Goal: Task Accomplishment & Management: Complete application form

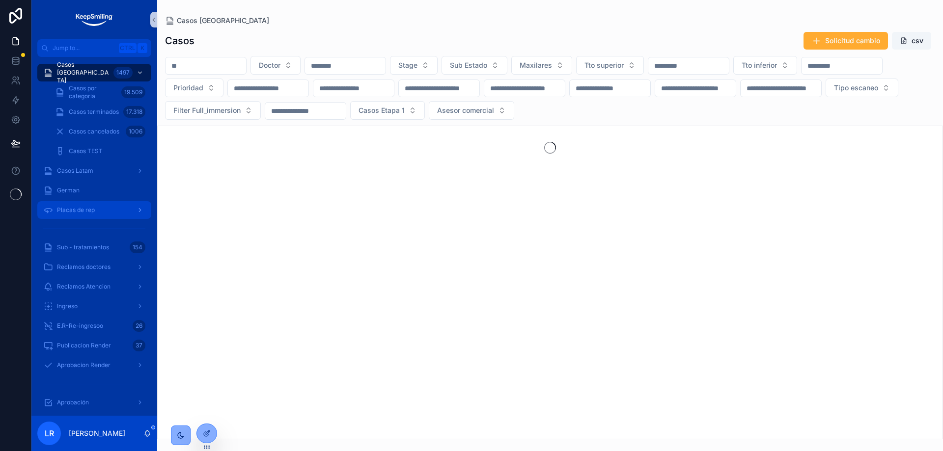
click at [81, 213] on span "Placas de rep" at bounding box center [76, 210] width 38 height 8
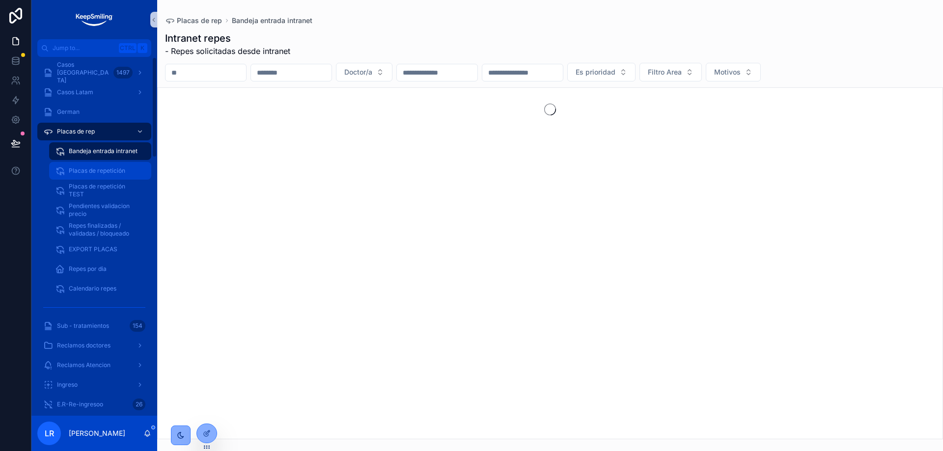
click at [101, 172] on span "Placas de repetición" at bounding box center [97, 171] width 56 height 8
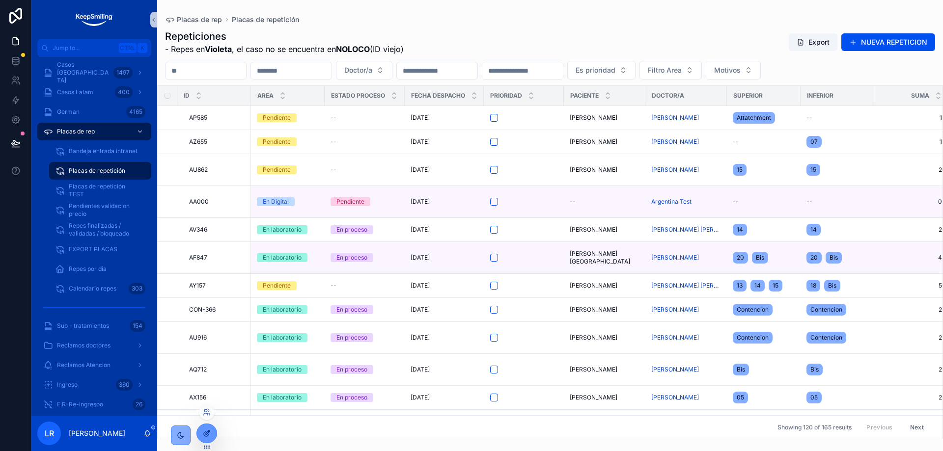
click at [206, 430] on icon at bounding box center [207, 434] width 8 height 8
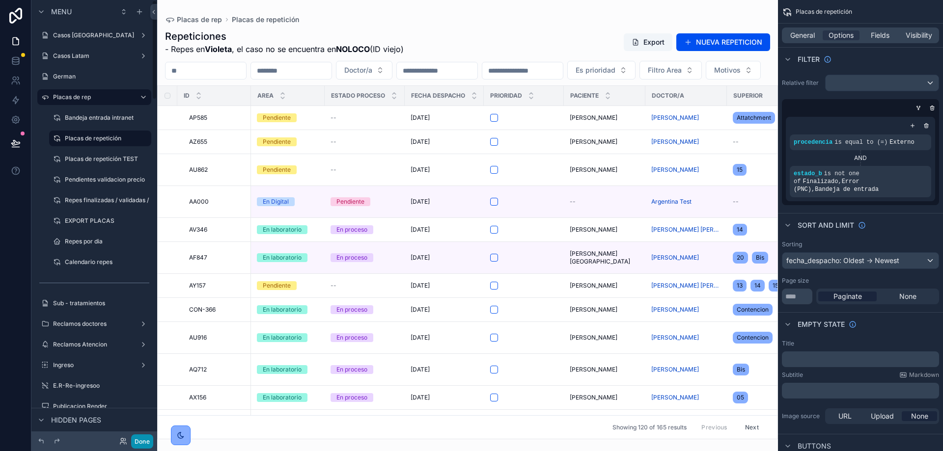
click at [143, 441] on button "Done" at bounding box center [142, 442] width 22 height 14
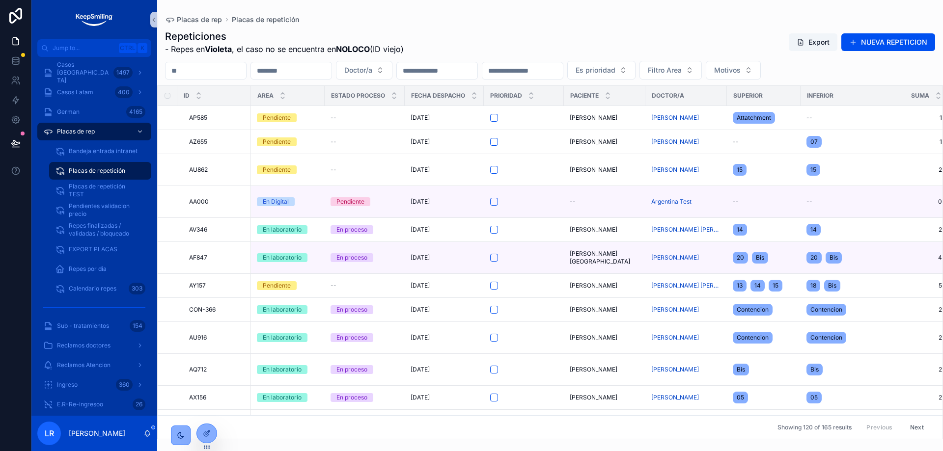
drag, startPoint x: 405, startPoint y: 49, endPoint x: 180, endPoint y: 58, distance: 224.7
click at [230, 57] on div "Repeticiones - Repes en Violeta , el caso no se encuentra en NOLOCO (ID viejo) …" at bounding box center [550, 232] width 786 height 416
click at [173, 51] on span "- Repes en Violeta , el caso no se encuentra en NOLOCO (ID viejo)" at bounding box center [284, 49] width 239 height 12
click at [888, 40] on button "NUEVA REPETICION" at bounding box center [888, 42] width 94 height 18
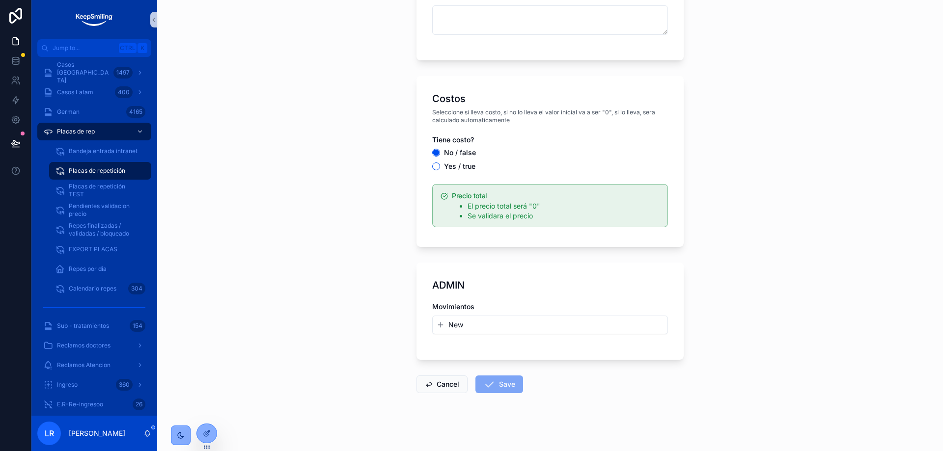
scroll to position [1052, 0]
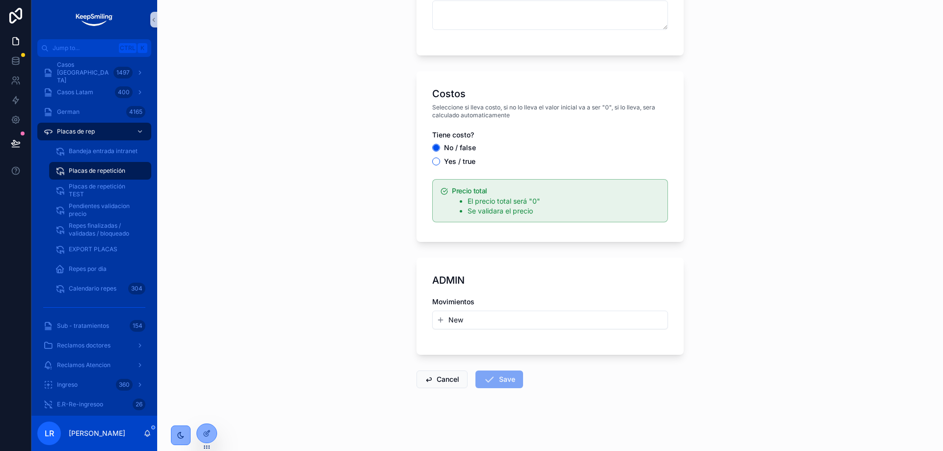
click at [444, 321] on button "New" at bounding box center [550, 320] width 227 height 10
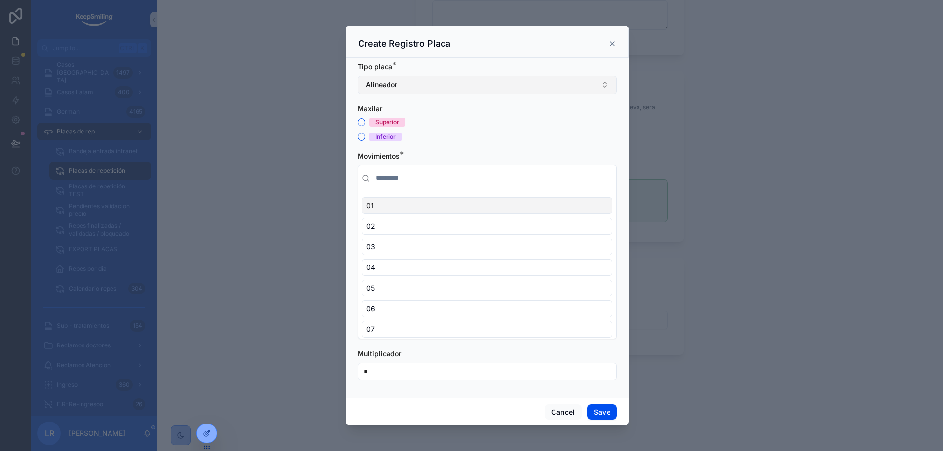
click at [453, 85] on button "Alineador" at bounding box center [487, 85] width 259 height 19
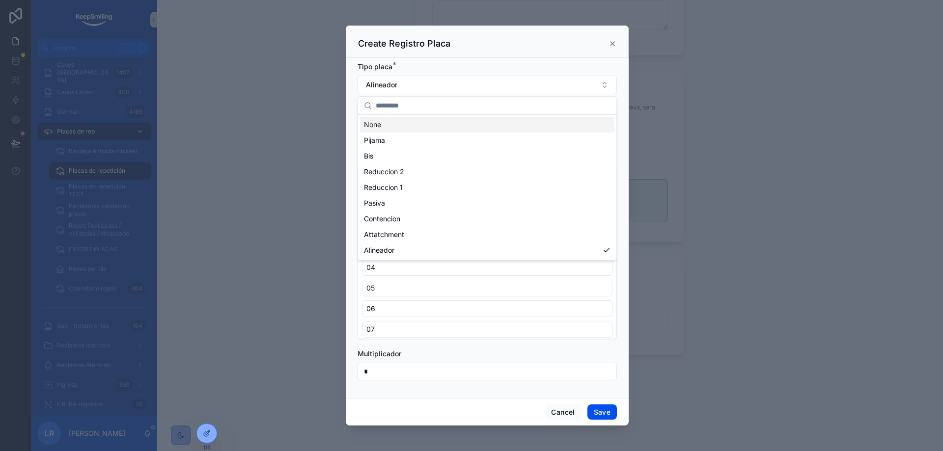
click at [473, 51] on div "Create Registro Placa" at bounding box center [487, 42] width 283 height 32
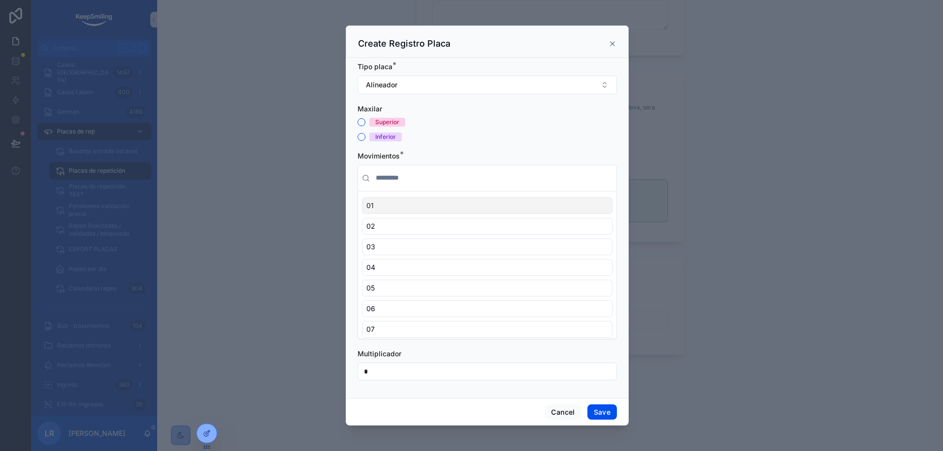
click at [361, 116] on div "[MEDICAL_DATA] Superior Inferior" at bounding box center [487, 122] width 259 height 37
click at [361, 122] on button "Superior" at bounding box center [362, 122] width 8 height 8
click at [409, 262] on div "04" at bounding box center [487, 267] width 250 height 17
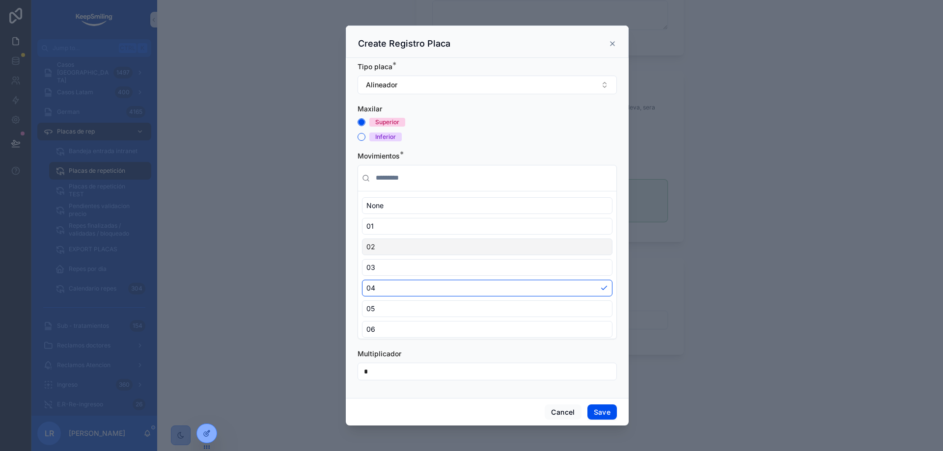
click at [406, 245] on div "02" at bounding box center [487, 247] width 250 height 17
click at [390, 269] on div "03" at bounding box center [487, 267] width 250 height 17
click at [424, 88] on button "Alineador" at bounding box center [487, 85] width 259 height 19
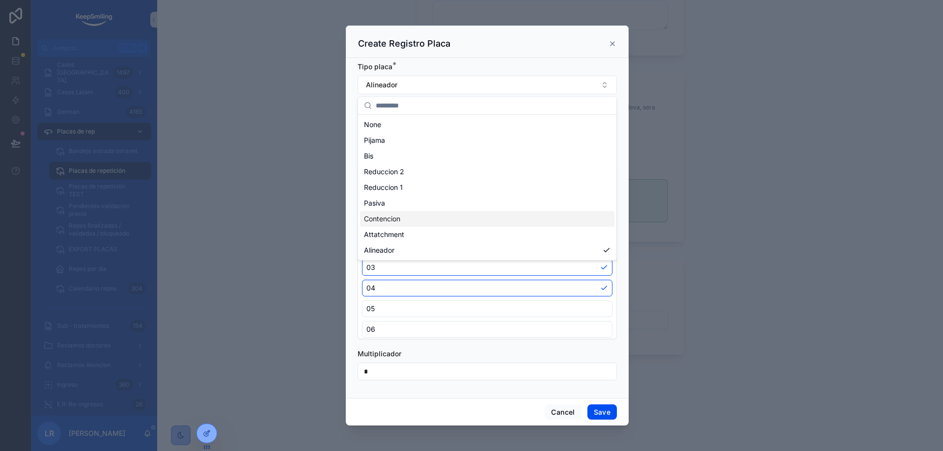
click at [381, 218] on span "Contencion" at bounding box center [382, 219] width 36 height 10
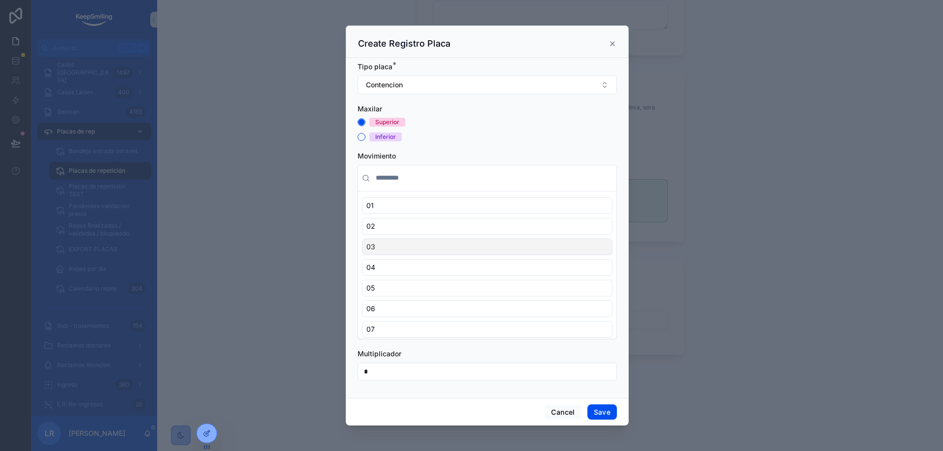
click at [404, 241] on div "03" at bounding box center [487, 247] width 250 height 17
click at [440, 246] on div "02" at bounding box center [487, 247] width 250 height 17
click at [420, 280] on div "04" at bounding box center [487, 288] width 250 height 17
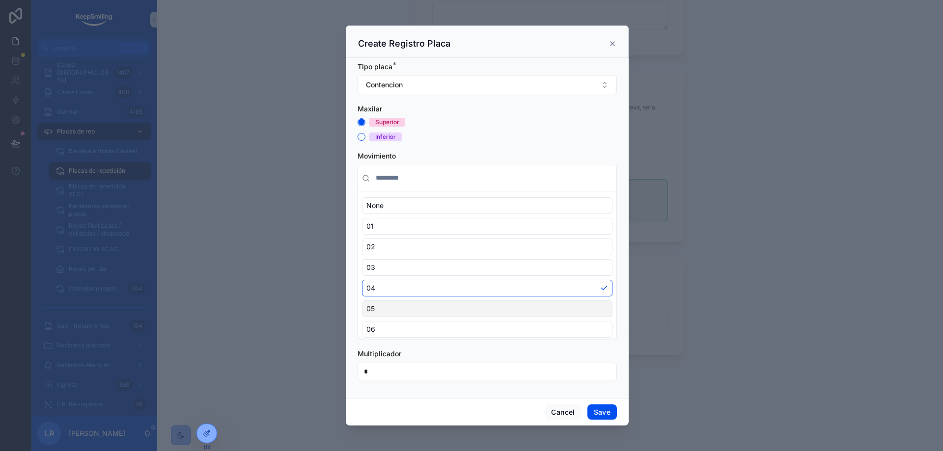
click at [414, 304] on div "05" at bounding box center [487, 309] width 250 height 17
click at [505, 122] on div "Superior" at bounding box center [487, 122] width 259 height 9
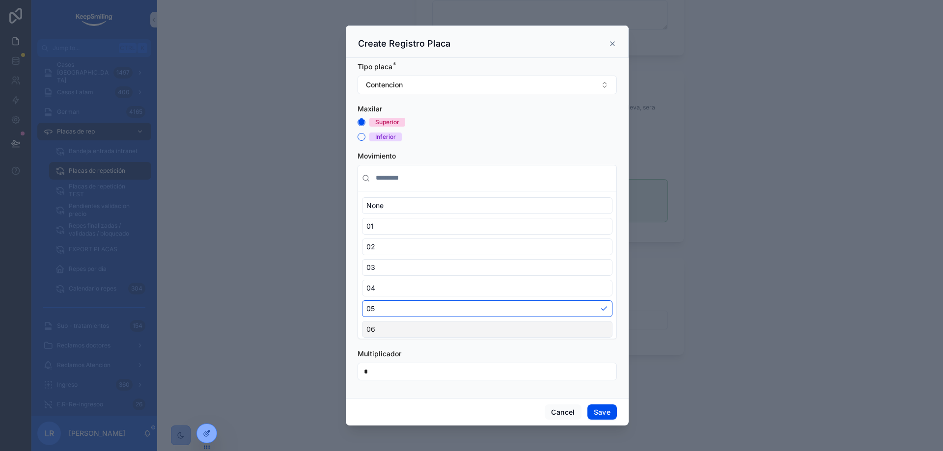
drag, startPoint x: 371, startPoint y: 372, endPoint x: 336, endPoint y: 370, distance: 34.9
click at [336, 370] on div "Create Registro Placa Tipo placa * Contencion [MEDICAL_DATA] Superior Inferior …" at bounding box center [486, 225] width 911 height 451
click at [378, 353] on span "Multiplicador" at bounding box center [380, 354] width 44 height 8
drag, startPoint x: 380, startPoint y: 374, endPoint x: 347, endPoint y: 373, distance: 32.9
click at [347, 373] on div "Tipo placa * Contencion [MEDICAL_DATA] Superior Inferior Movimiento None 01 02 …" at bounding box center [487, 228] width 283 height 340
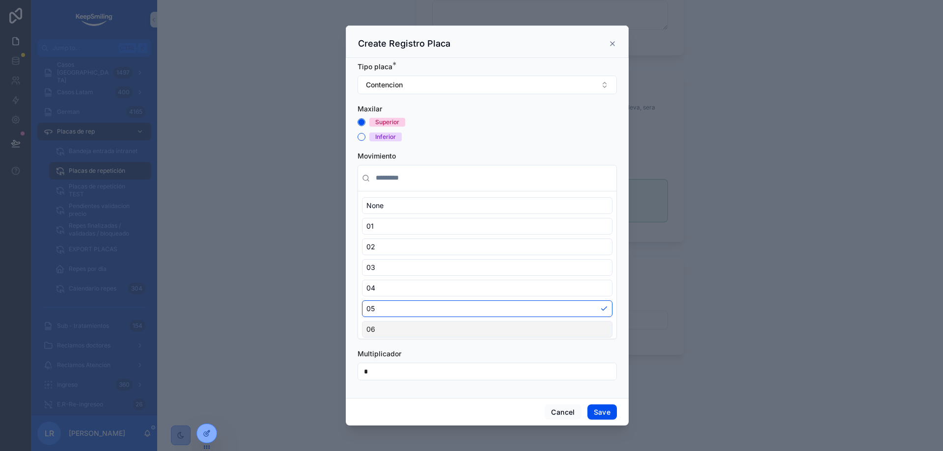
click at [471, 397] on div "Tipo placa * Contencion [MEDICAL_DATA] Superior Inferior Movimiento None 01 02 …" at bounding box center [487, 228] width 283 height 340
drag, startPoint x: 401, startPoint y: 374, endPoint x: 351, endPoint y: 373, distance: 50.1
click at [351, 373] on div "Tipo placa * Contencion [MEDICAL_DATA] Superior Inferior Movimiento None 01 02 …" at bounding box center [487, 228] width 283 height 340
click at [457, 398] on div "Cancel Save" at bounding box center [487, 412] width 283 height 28
click at [460, 144] on form "Tipo placa * Contencion [MEDICAL_DATA] Superior Inferior Movimiento None 01 02 …" at bounding box center [487, 226] width 259 height 329
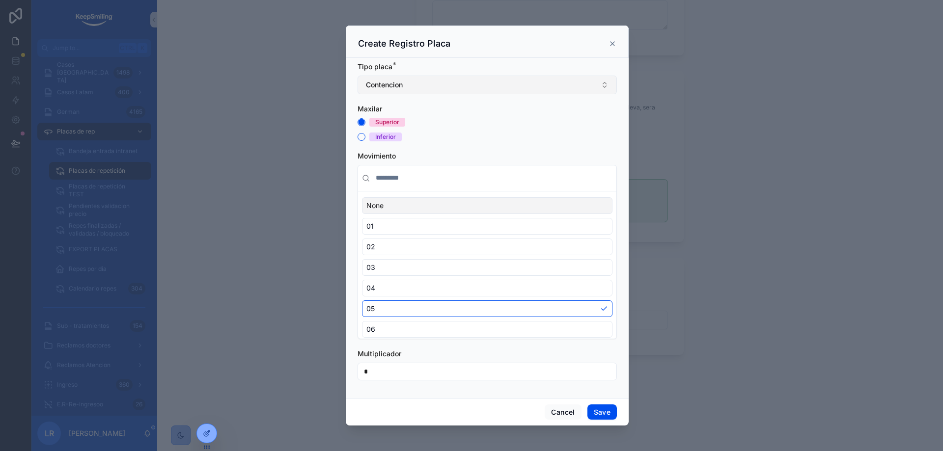
click at [449, 85] on button "Contencion" at bounding box center [487, 85] width 259 height 19
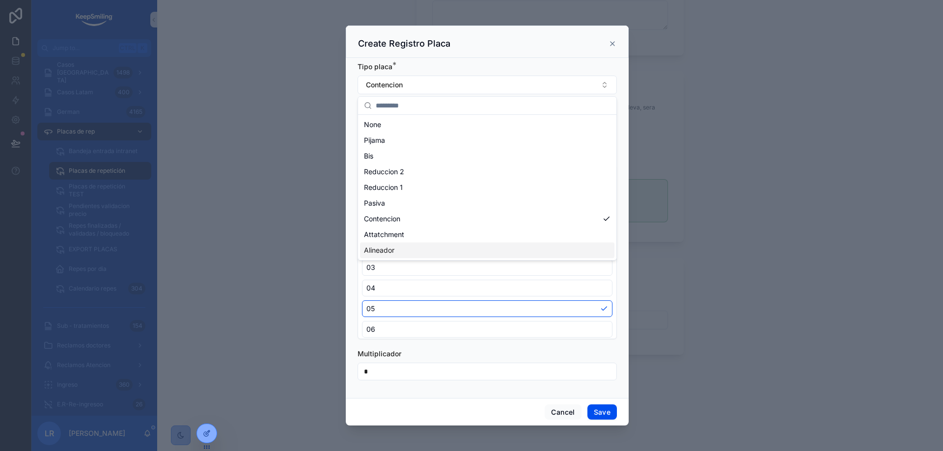
click at [396, 249] on div "Alineador" at bounding box center [487, 251] width 254 height 16
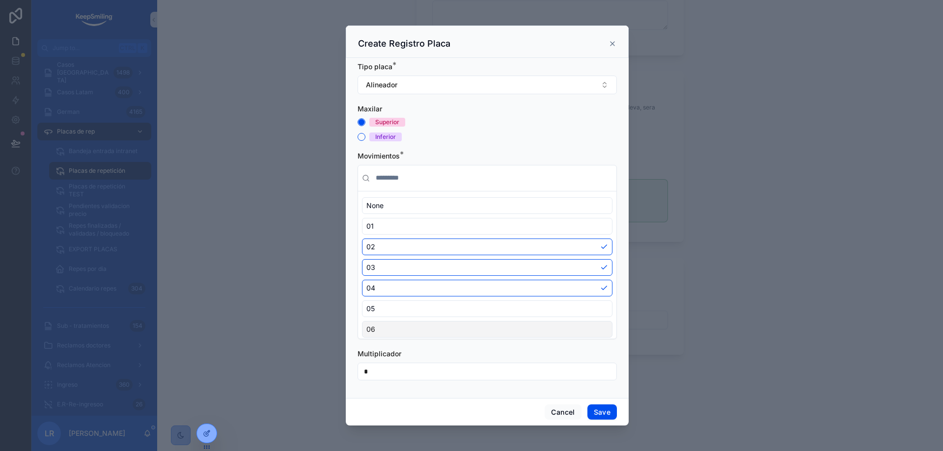
drag, startPoint x: 386, startPoint y: 370, endPoint x: 352, endPoint y: 368, distance: 33.5
click at [353, 368] on div "Tipo placa * Alineador [MEDICAL_DATA] Superior Inferior Movimientos * None 01 0…" at bounding box center [487, 228] width 283 height 340
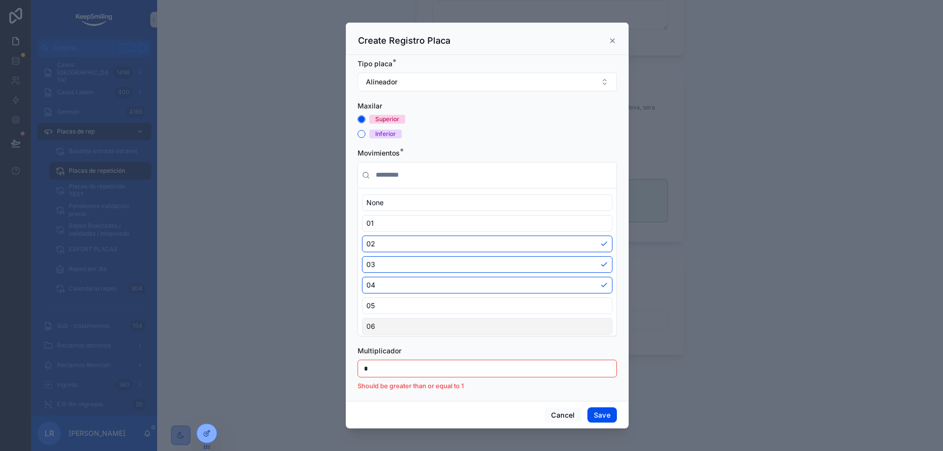
drag, startPoint x: 386, startPoint y: 372, endPoint x: 359, endPoint y: 370, distance: 27.1
click at [359, 370] on input "*" at bounding box center [487, 369] width 258 height 14
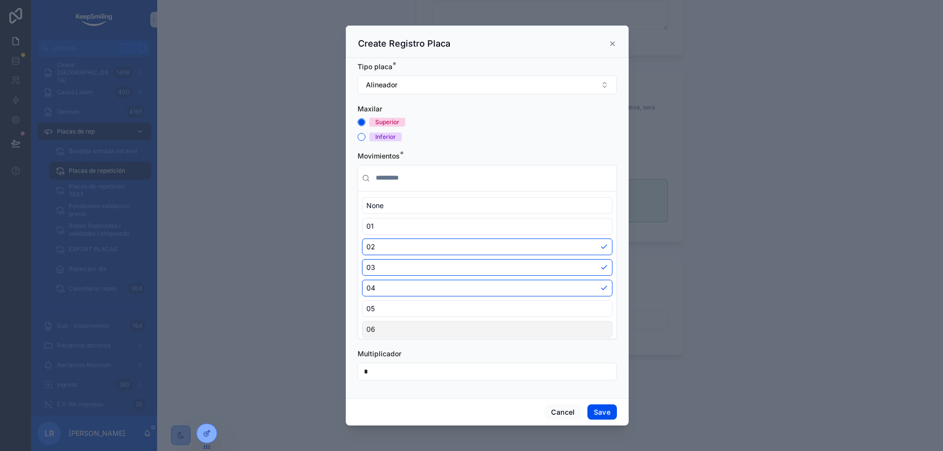
drag, startPoint x: 375, startPoint y: 374, endPoint x: 361, endPoint y: 371, distance: 14.2
click at [361, 371] on input "*" at bounding box center [487, 372] width 258 height 14
type input "*"
click at [411, 391] on div "Tipo placa * Alineador [MEDICAL_DATA] Superior Inferior Movimientos * None 01 0…" at bounding box center [487, 228] width 283 height 340
click at [552, 411] on button "Cancel" at bounding box center [563, 413] width 36 height 16
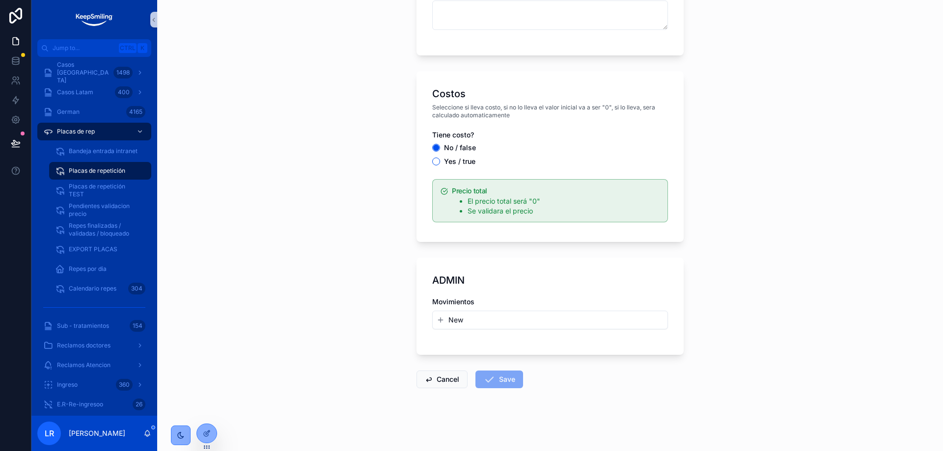
click at [711, 258] on div "Placas de repetición Create a Repeticiones Create a Repeticiones Caso ID viejo?…" at bounding box center [550, 225] width 786 height 451
click at [741, 109] on div "Placas de repetición Create a Repeticiones Create a Repeticiones Caso ID viejo?…" at bounding box center [550, 225] width 786 height 451
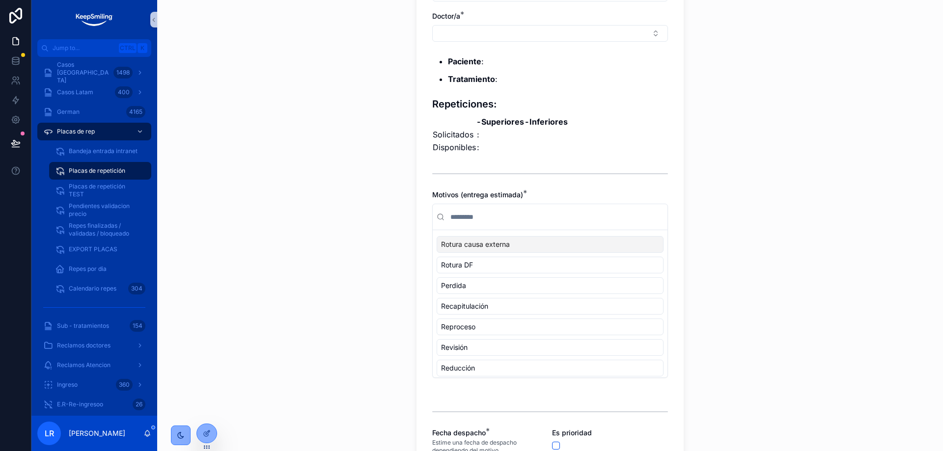
scroll to position [0, 0]
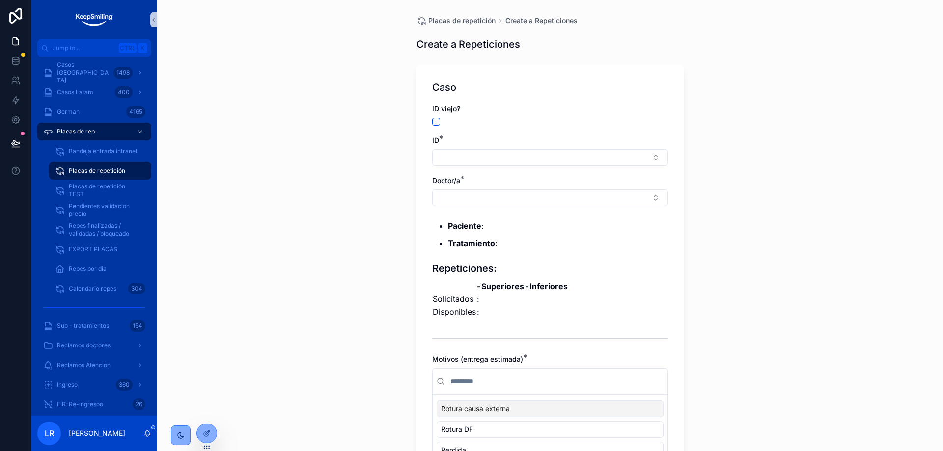
click at [737, 169] on div "Placas de repetición Create a Repeticiones Create a Repeticiones Caso ID viejo?…" at bounding box center [550, 225] width 786 height 451
click at [470, 159] on button "Select Button" at bounding box center [550, 157] width 236 height 17
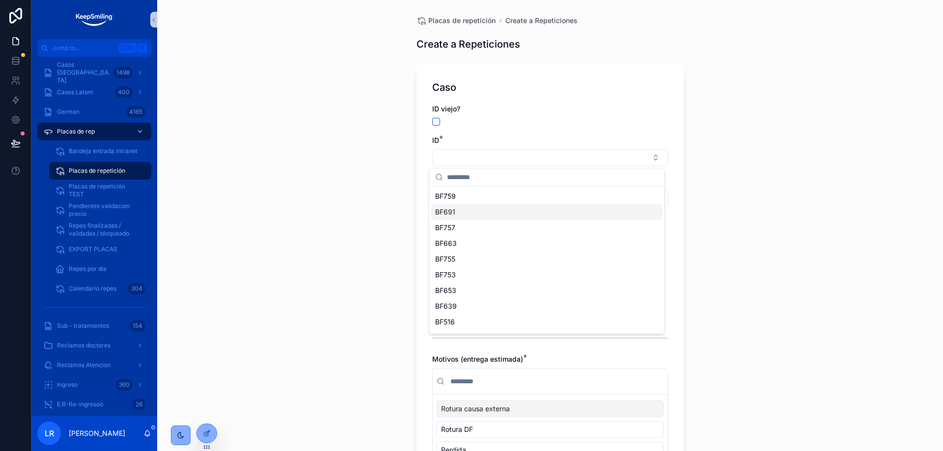
click at [458, 208] on div "BF691" at bounding box center [546, 212] width 231 height 16
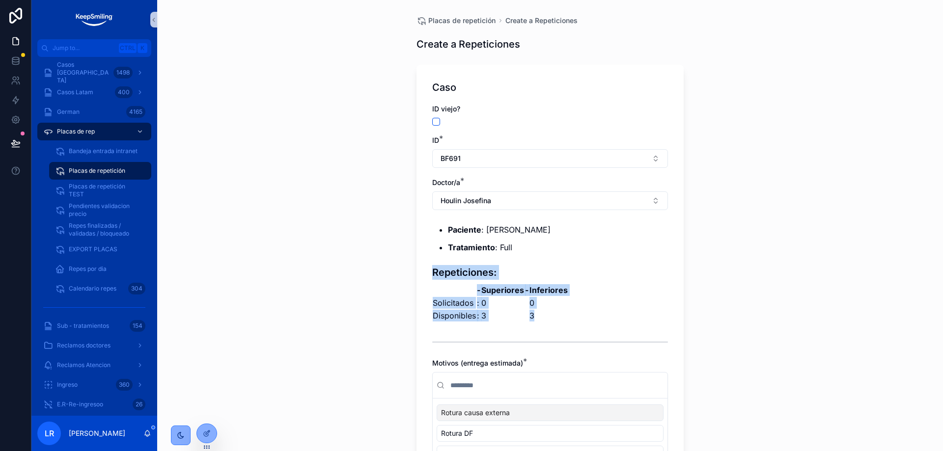
drag, startPoint x: 426, startPoint y: 301, endPoint x: 548, endPoint y: 316, distance: 122.7
click at [548, 316] on div "Caso ID viejo? ID * BF691 Doctor/a * [PERSON_NAME] : [PERSON_NAME] Tratamiento …" at bounding box center [549, 388] width 267 height 647
click at [548, 316] on td "3" at bounding box center [548, 315] width 39 height 13
click at [545, 316] on td "3" at bounding box center [548, 315] width 39 height 13
click at [481, 303] on td "0" at bounding box center [503, 303] width 44 height 13
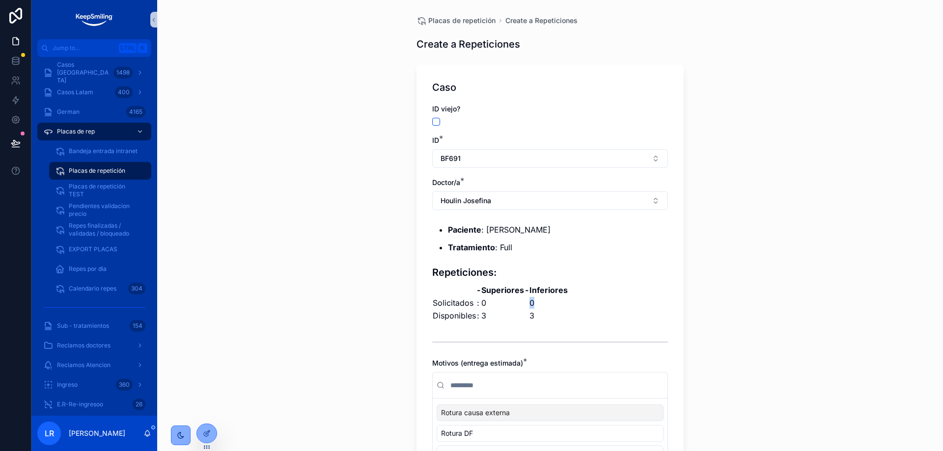
click at [529, 303] on td "0" at bounding box center [548, 303] width 39 height 13
click at [568, 302] on div "Paciente : [PERSON_NAME] Tratamiento : Full Repeticiones: - Superiores - Inferi…" at bounding box center [550, 273] width 236 height 98
click at [529, 301] on td "0" at bounding box center [548, 303] width 39 height 13
click at [537, 305] on td "0" at bounding box center [548, 303] width 39 height 13
drag, startPoint x: 532, startPoint y: 304, endPoint x: 525, endPoint y: 303, distance: 7.4
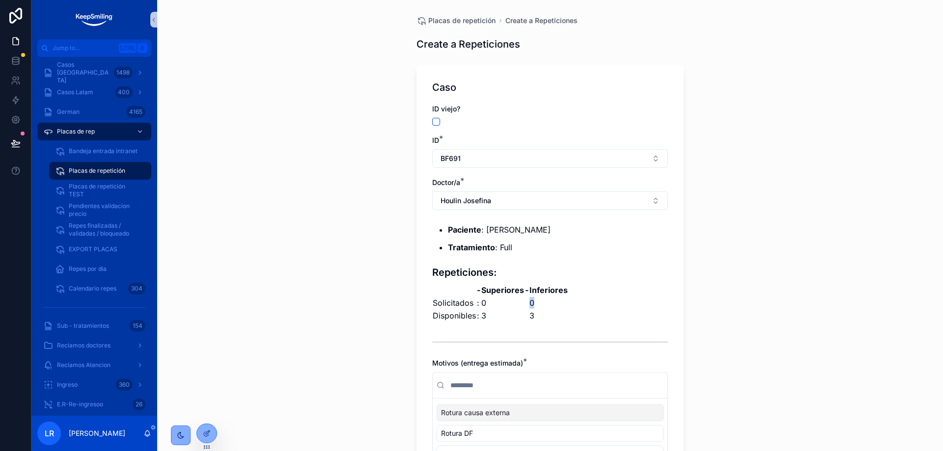
click at [529, 303] on td "0" at bounding box center [548, 303] width 39 height 13
click at [537, 303] on td "0" at bounding box center [548, 303] width 39 height 13
drag, startPoint x: 480, startPoint y: 302, endPoint x: 501, endPoint y: 303, distance: 21.6
click at [501, 303] on td "0" at bounding box center [503, 303] width 44 height 13
click at [530, 301] on td "0" at bounding box center [548, 303] width 39 height 13
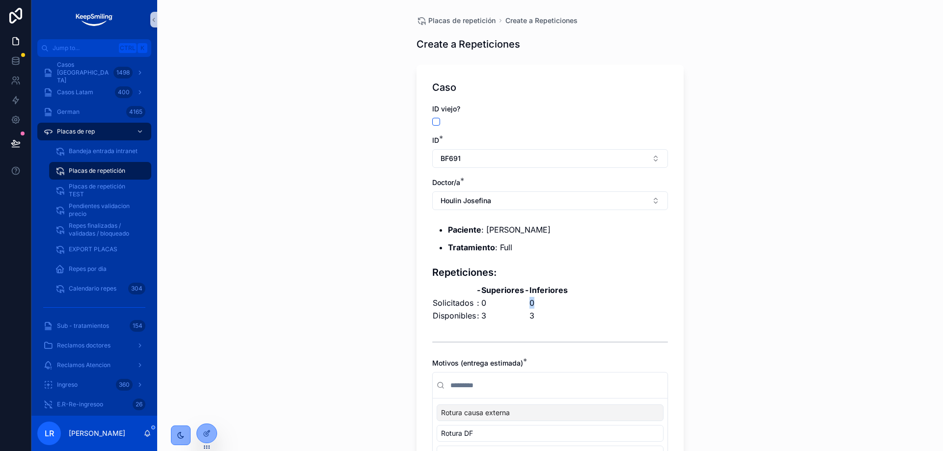
click at [535, 301] on td "0" at bounding box center [548, 303] width 39 height 13
drag, startPoint x: 482, startPoint y: 320, endPoint x: 477, endPoint y: 319, distance: 5.4
click at [477, 319] on tr "Disponibles : 3 3" at bounding box center [500, 315] width 136 height 13
drag, startPoint x: 529, startPoint y: 317, endPoint x: 524, endPoint y: 316, distance: 5.5
click at [524, 316] on tr "Disponibles : 3 3" at bounding box center [500, 315] width 136 height 13
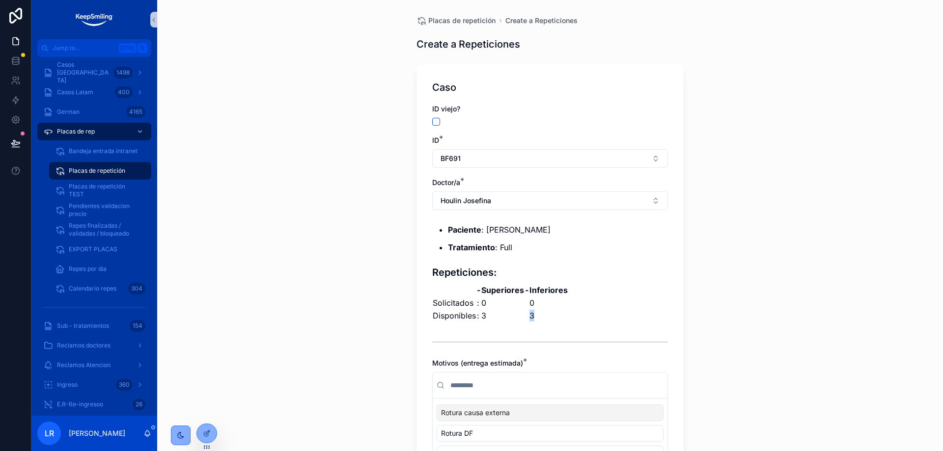
click at [546, 316] on td "3" at bounding box center [548, 315] width 39 height 13
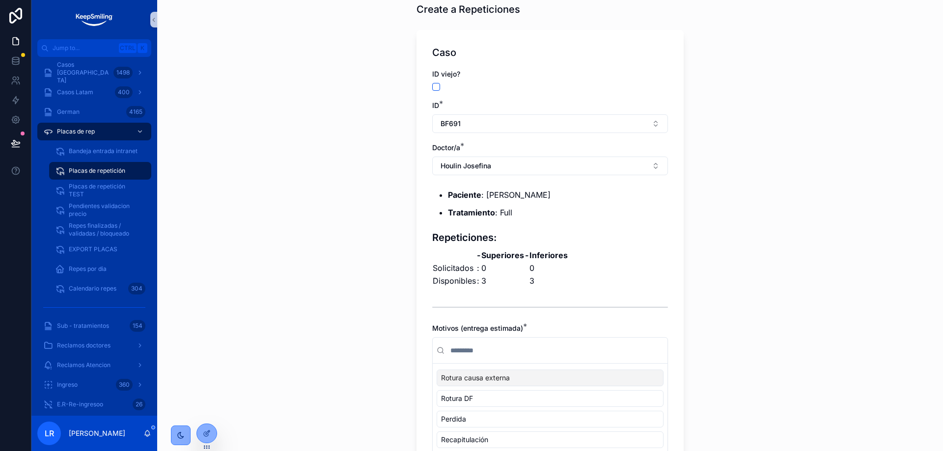
scroll to position [49, 0]
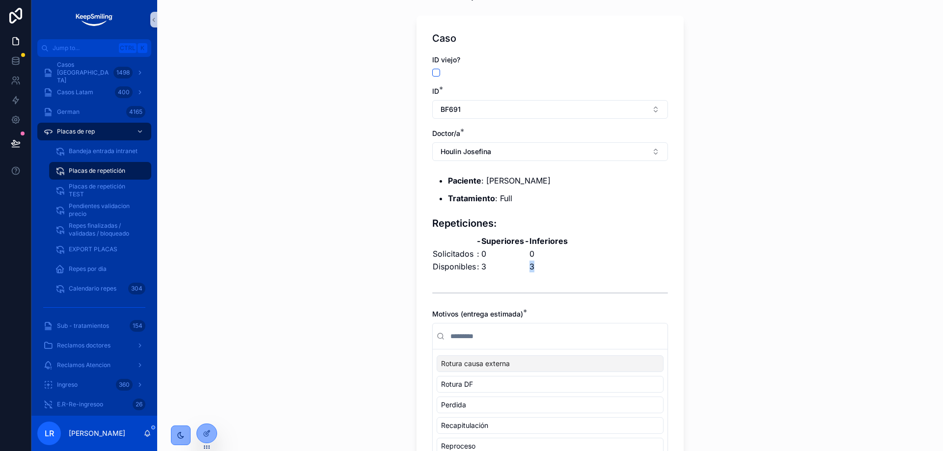
click at [529, 266] on td "3" at bounding box center [548, 266] width 39 height 13
click at [556, 262] on td "3" at bounding box center [548, 266] width 39 height 13
click at [481, 267] on td "3" at bounding box center [503, 266] width 44 height 13
drag, startPoint x: 532, startPoint y: 267, endPoint x: 526, endPoint y: 267, distance: 5.9
click at [529, 267] on td "3" at bounding box center [548, 266] width 39 height 13
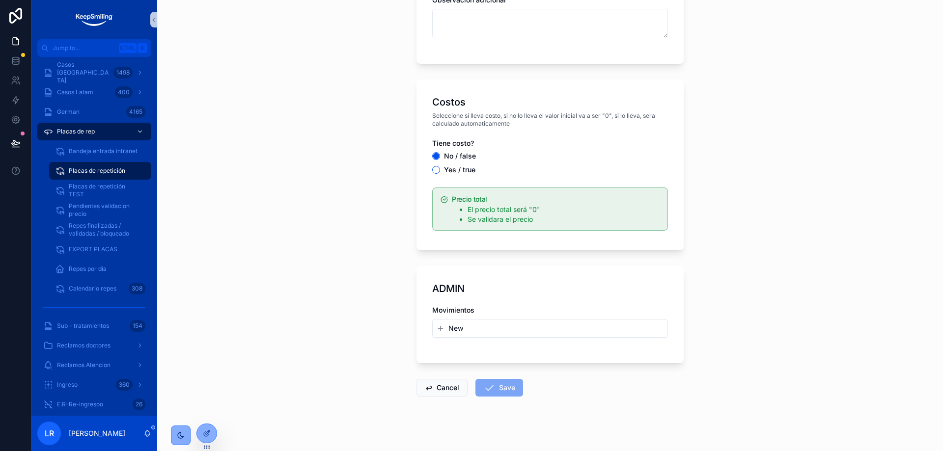
scroll to position [1056, 0]
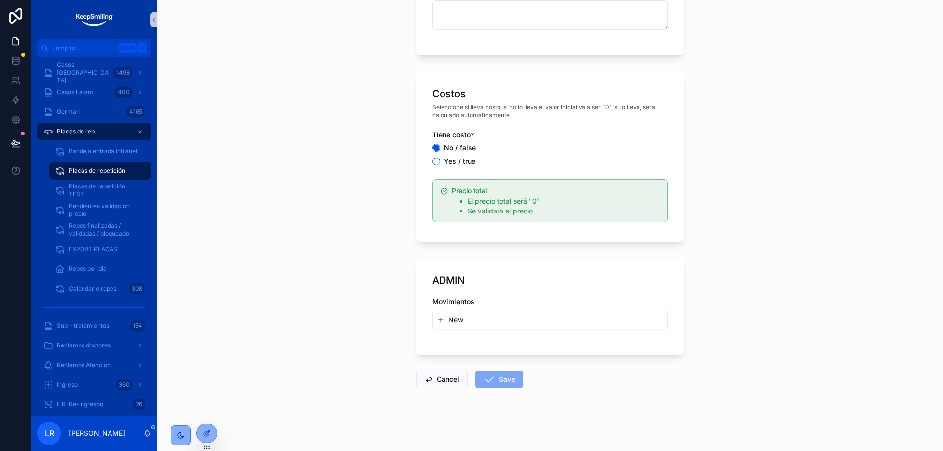
click at [327, 227] on div "Placas de repetición Create a Repeticiones Create a Repeticiones Caso ID viejo?…" at bounding box center [550, 225] width 786 height 451
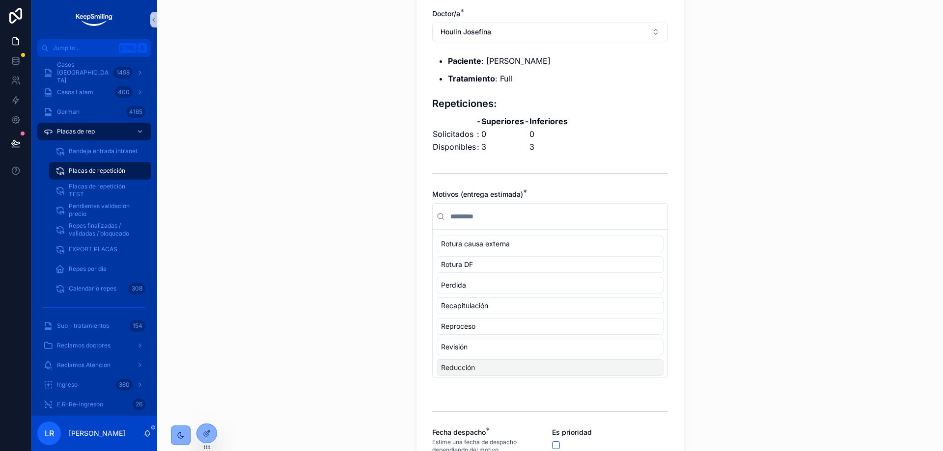
scroll to position [123, 0]
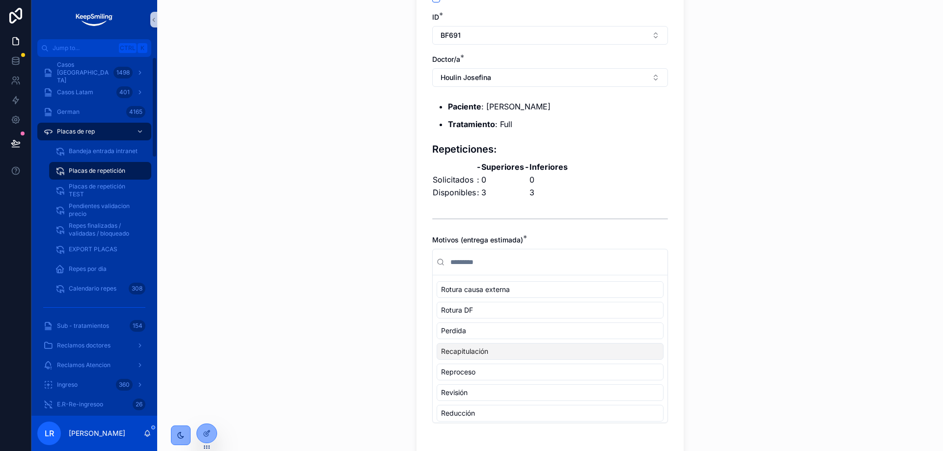
click at [349, 251] on div "Placas de repetición Create a Repeticiones Create a Repeticiones Caso ID viejo?…" at bounding box center [550, 102] width 786 height 451
click at [365, 224] on div "Placas de repetición Create a Repeticiones Create a Repeticiones Caso ID viejo?…" at bounding box center [550, 102] width 786 height 451
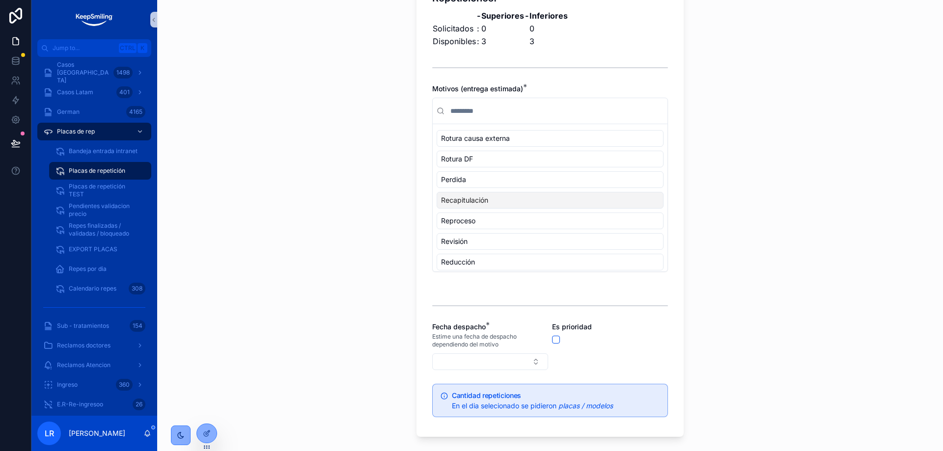
scroll to position [7, 0]
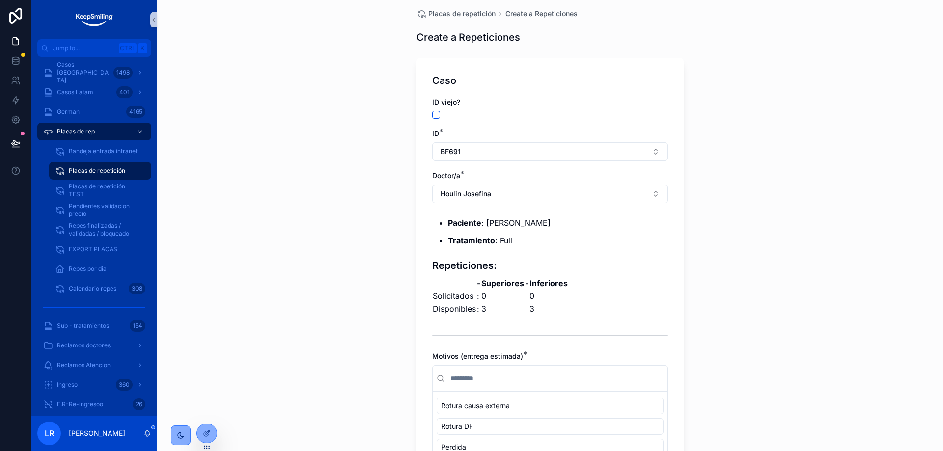
click at [827, 172] on div "Placas de repetición Create a Repeticiones Create a Repeticiones Caso ID viejo?…" at bounding box center [550, 218] width 786 height 451
drag, startPoint x: 535, startPoint y: 312, endPoint x: 429, endPoint y: 283, distance: 109.4
click at [432, 283] on table "- Superiores - Inferiores Solicitados : 0 0 Disponibles : 3 3" at bounding box center [500, 296] width 136 height 38
click at [601, 290] on div "Paciente : [PERSON_NAME] Tratamiento : Full Repeticiones: - Superiores - Inferi…" at bounding box center [550, 266] width 236 height 98
drag, startPoint x: 534, startPoint y: 311, endPoint x: 426, endPoint y: 265, distance: 117.5
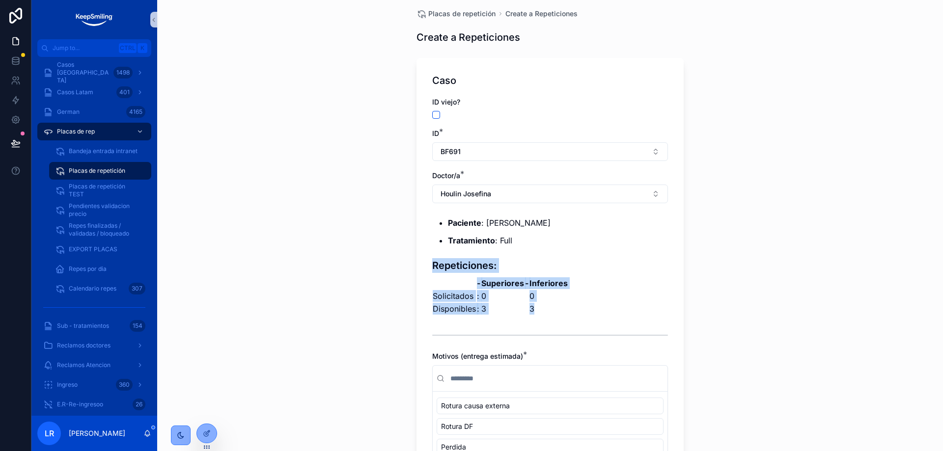
click at [426, 265] on div "Caso ID viejo? ID * BF691 Doctor/a * [PERSON_NAME] : [PERSON_NAME] Tratamiento …" at bounding box center [549, 381] width 267 height 647
click at [437, 267] on h3 "Repeticiones:" at bounding box center [550, 265] width 236 height 15
drag, startPoint x: 428, startPoint y: 266, endPoint x: 574, endPoint y: 309, distance: 151.7
click at [574, 309] on div "Paciente : [PERSON_NAME] Tratamiento : Full Repeticiones: - Superiores - Inferi…" at bounding box center [550, 266] width 236 height 98
click at [545, 313] on td "3" at bounding box center [548, 309] width 39 height 13
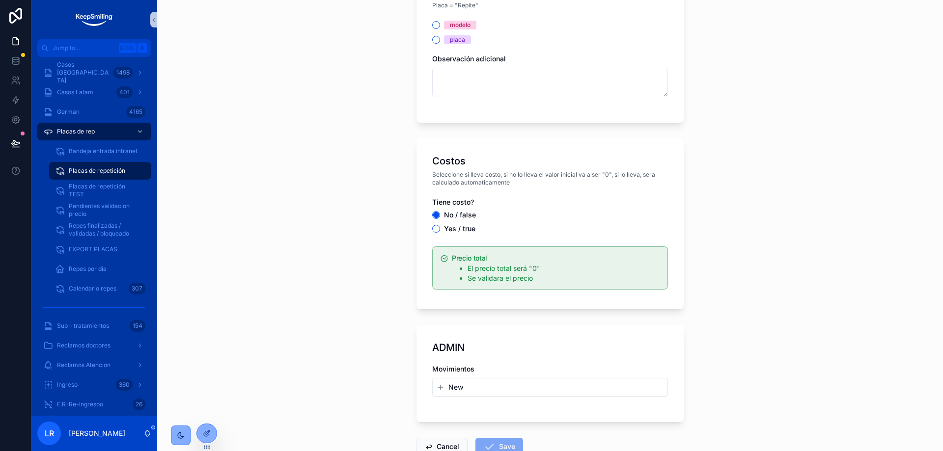
scroll to position [1056, 0]
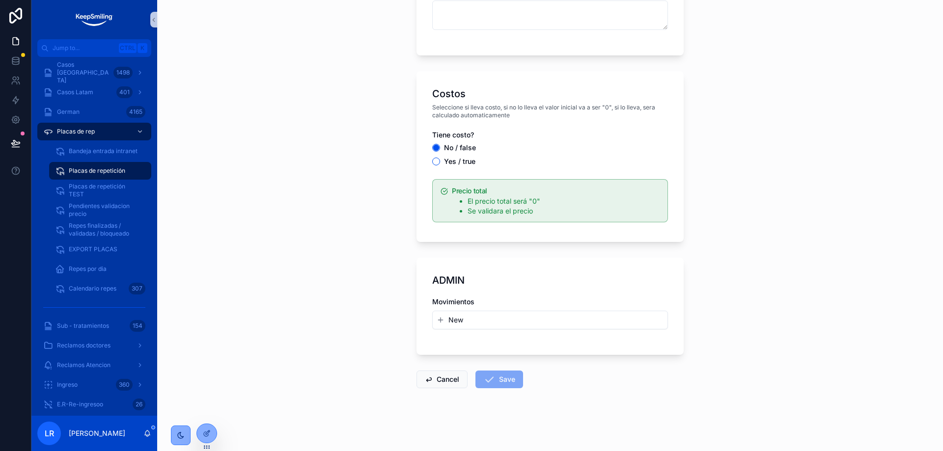
click at [475, 334] on div "Movimientos New" at bounding box center [550, 318] width 236 height 42
click at [798, 257] on div "Placas de repetición Create a Repeticiones Create a Repeticiones Caso ID viejo?…" at bounding box center [550, 225] width 786 height 451
click at [464, 326] on div "New" at bounding box center [550, 320] width 235 height 18
click at [459, 323] on span "New" at bounding box center [455, 320] width 15 height 10
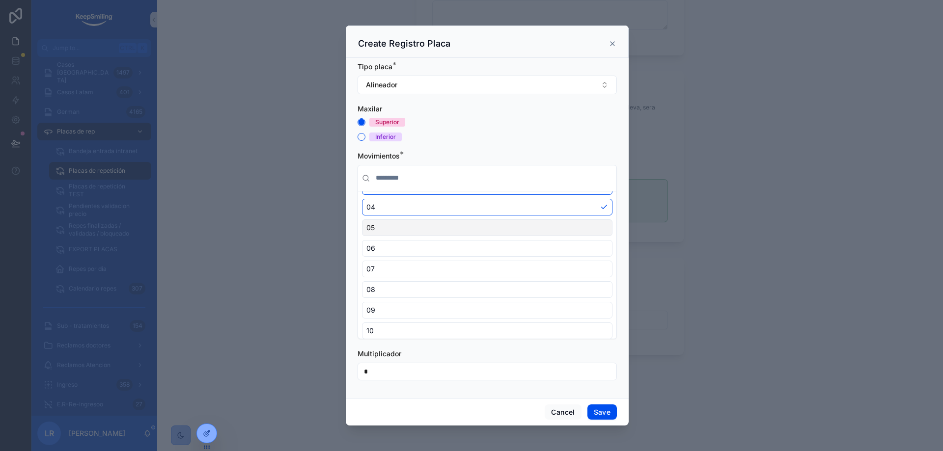
scroll to position [0, 0]
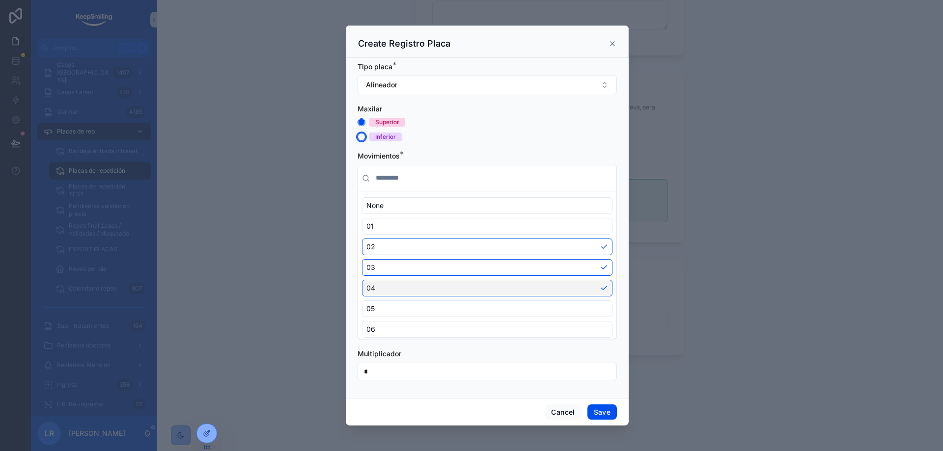
click at [358, 136] on button "Inferior" at bounding box center [362, 137] width 8 height 8
click at [376, 372] on input "*" at bounding box center [487, 372] width 258 height 14
drag, startPoint x: 392, startPoint y: 373, endPoint x: 332, endPoint y: 372, distance: 59.9
click at [334, 372] on div "Create Registro Placa Tipo placa * Alineador [MEDICAL_DATA] Superior Inferior M…" at bounding box center [486, 225] width 911 height 451
click at [455, 117] on div "[MEDICAL_DATA] Superior Inferior" at bounding box center [487, 122] width 259 height 37
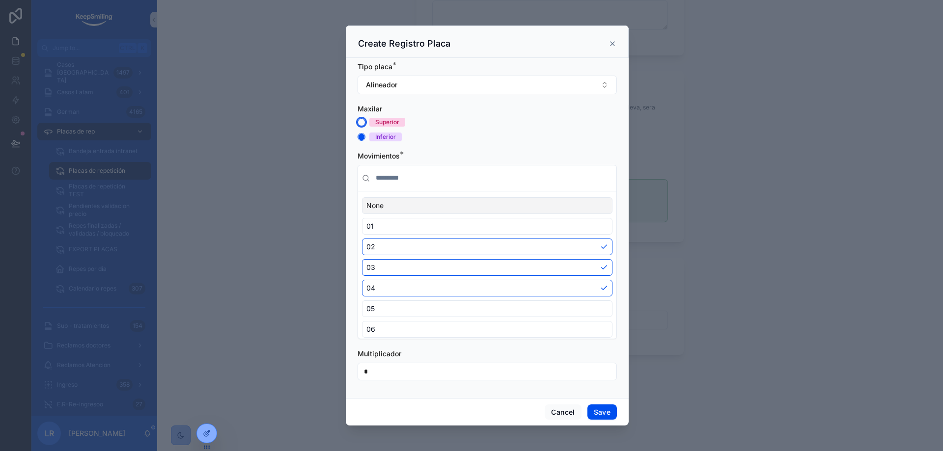
click at [361, 126] on button "Superior" at bounding box center [362, 122] width 8 height 8
click at [363, 138] on button "Inferior" at bounding box center [362, 137] width 8 height 8
click at [363, 123] on button "Superior" at bounding box center [362, 122] width 8 height 8
click at [455, 84] on button "Alineador" at bounding box center [487, 85] width 259 height 19
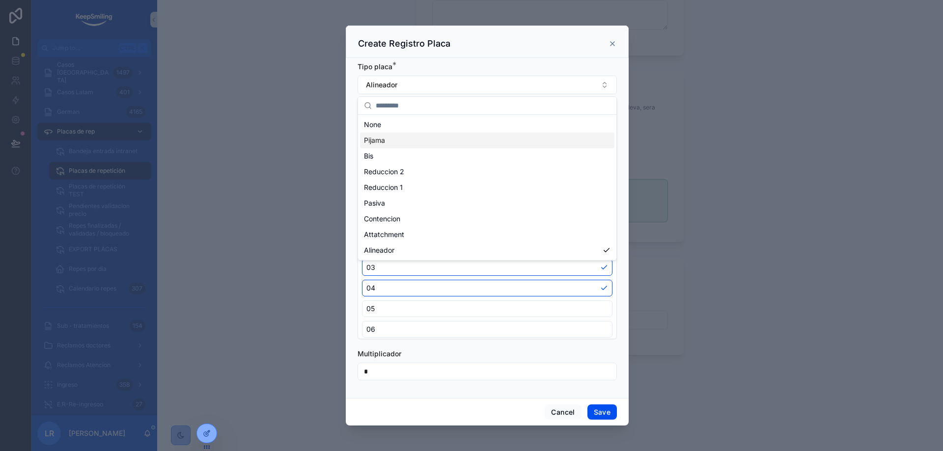
click at [387, 139] on div "Pijama" at bounding box center [487, 141] width 254 height 16
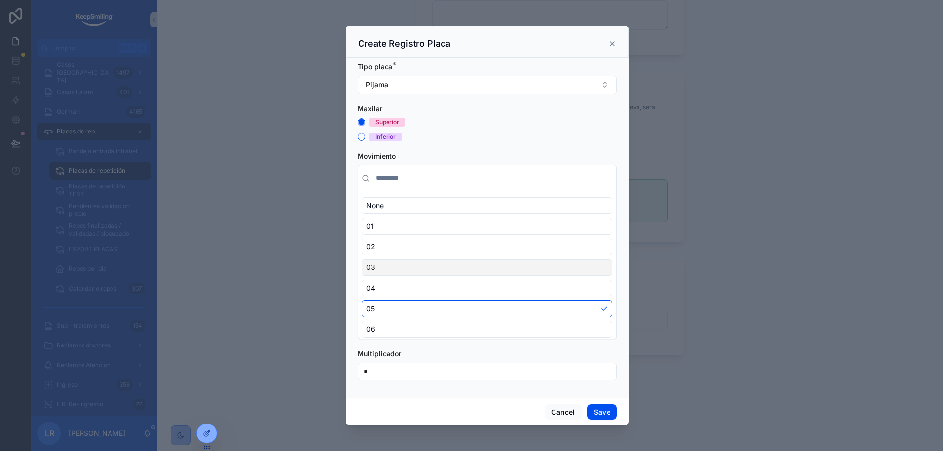
click at [437, 263] on div "03" at bounding box center [487, 267] width 250 height 17
click at [429, 246] on div "02" at bounding box center [487, 247] width 250 height 17
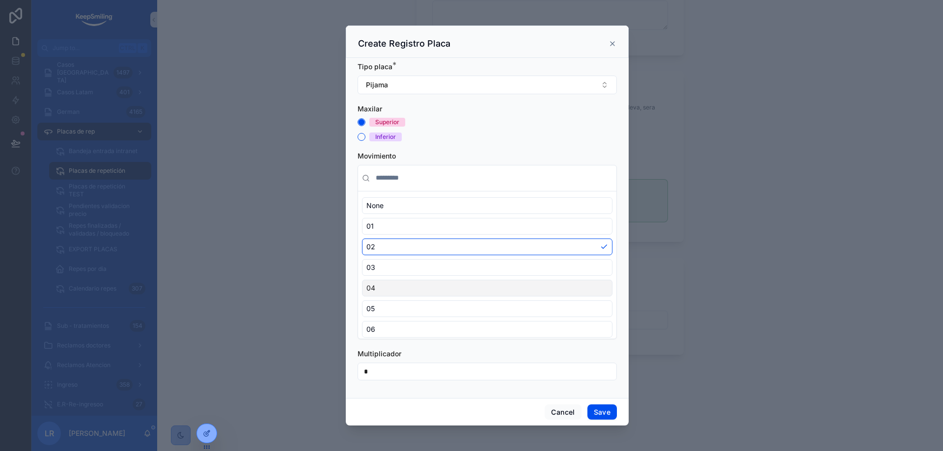
click at [434, 280] on div "04" at bounding box center [487, 288] width 250 height 17
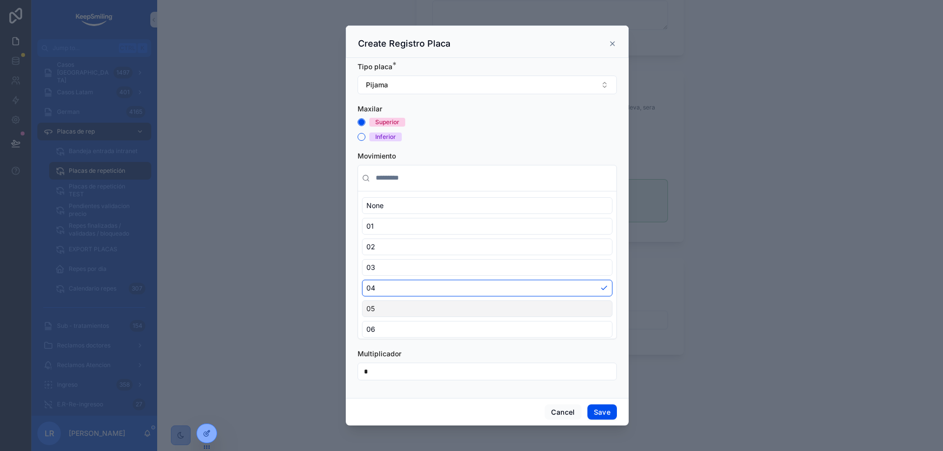
click at [430, 307] on div "05" at bounding box center [487, 309] width 250 height 17
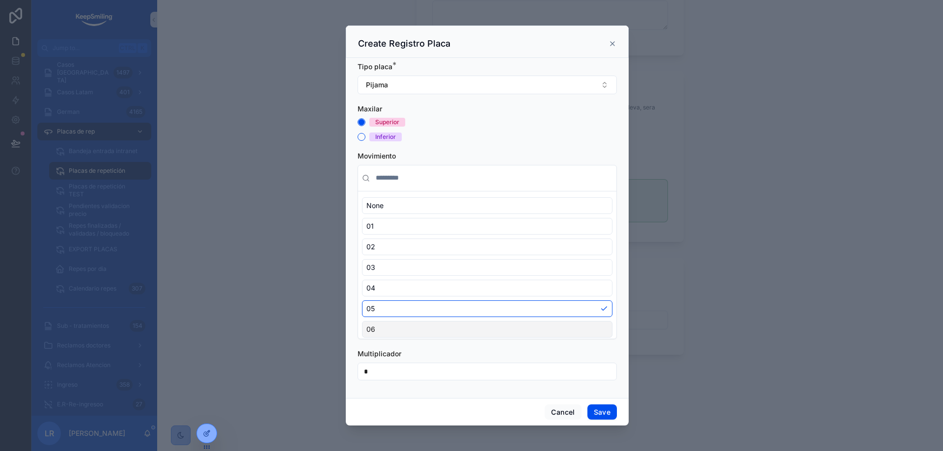
click at [431, 331] on div "06" at bounding box center [487, 329] width 250 height 17
click at [434, 276] on div "03" at bounding box center [487, 267] width 250 height 17
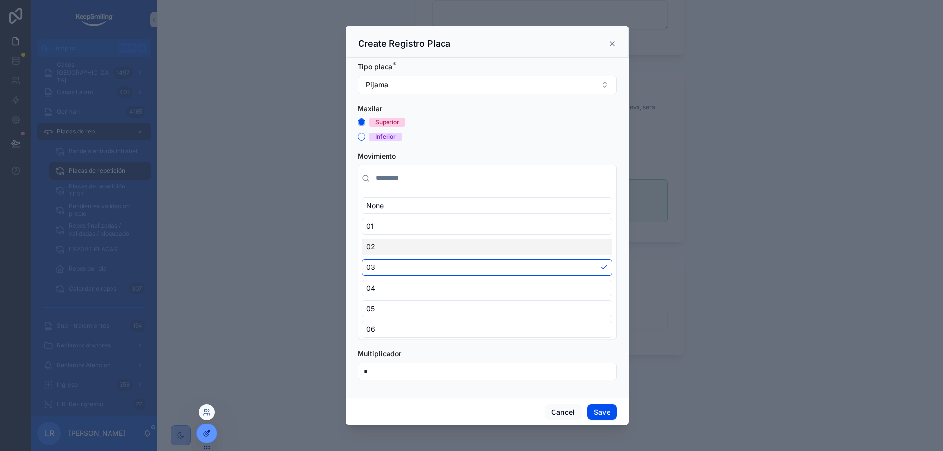
click at [211, 433] on div at bounding box center [207, 433] width 20 height 19
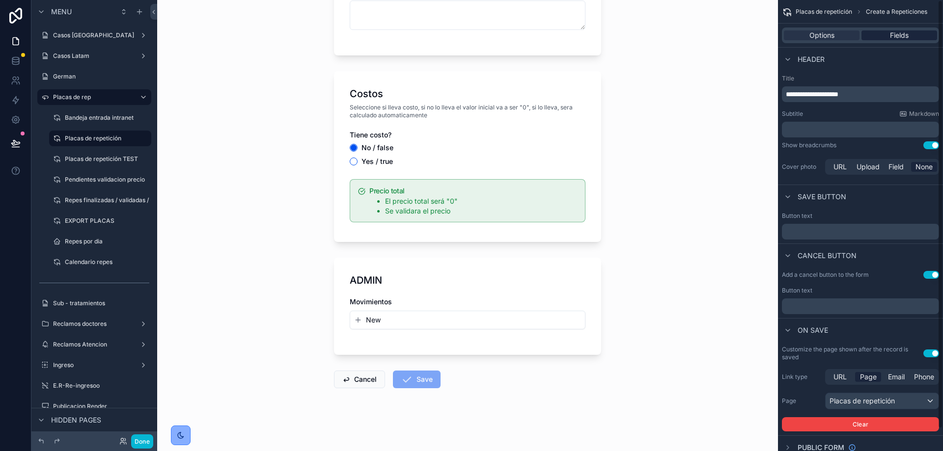
click at [899, 33] on span "Fields" at bounding box center [899, 35] width 19 height 10
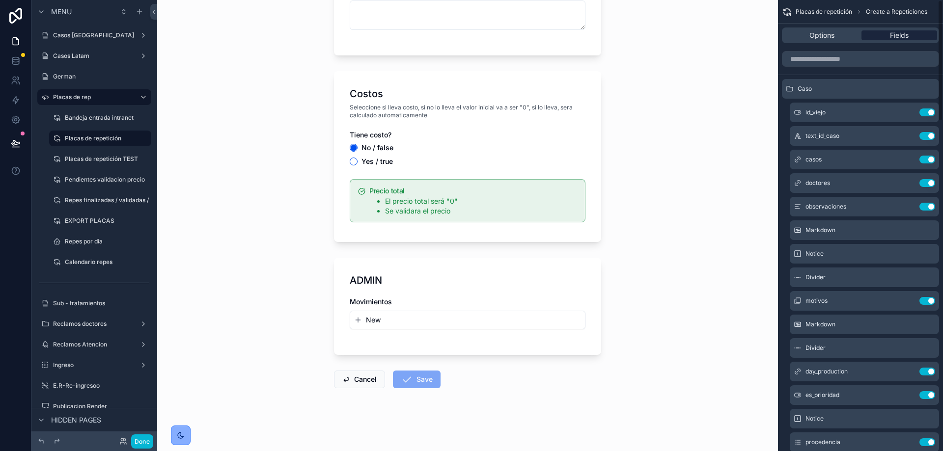
click at [902, 36] on span "Fields" at bounding box center [899, 35] width 19 height 10
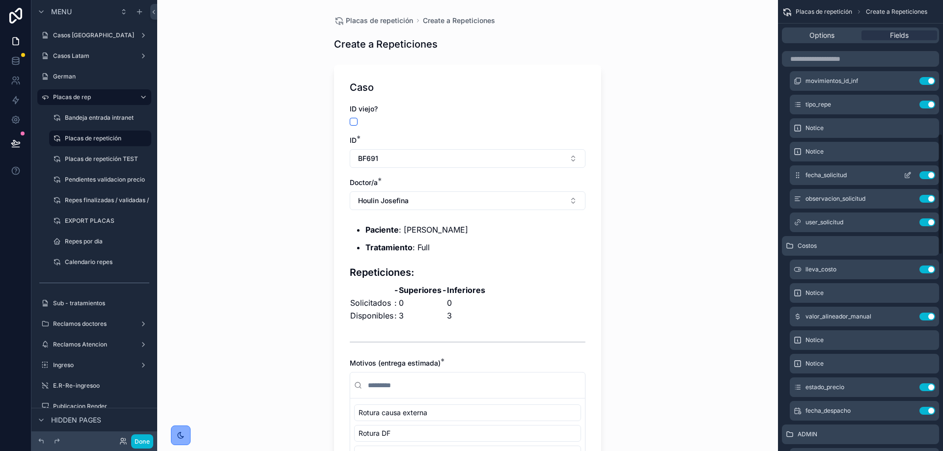
scroll to position [540, 0]
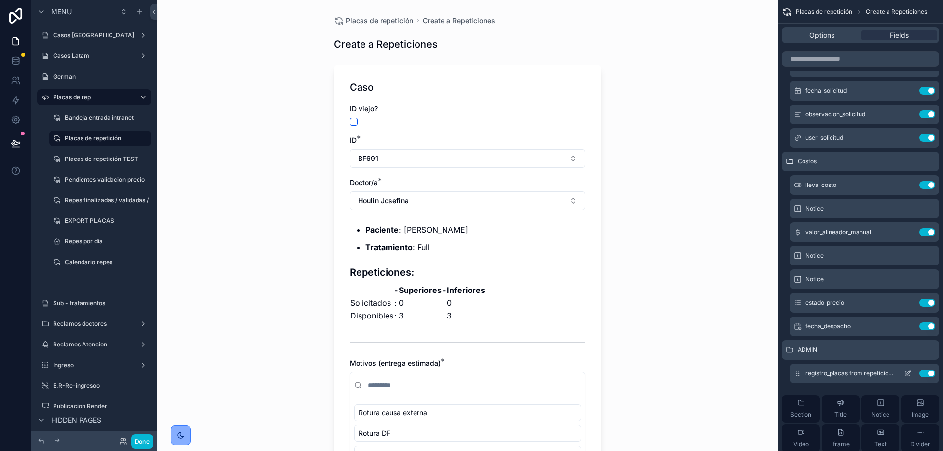
click at [911, 373] on icon "scrollable content" at bounding box center [908, 374] width 8 height 8
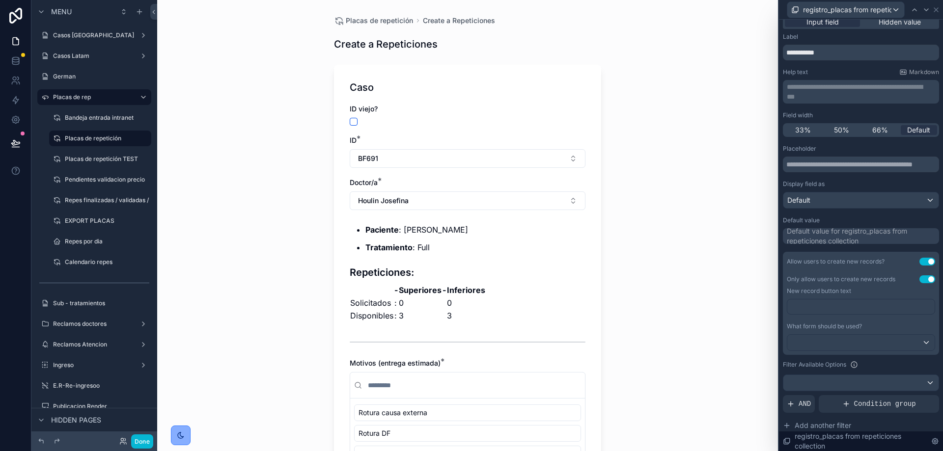
scroll to position [0, 0]
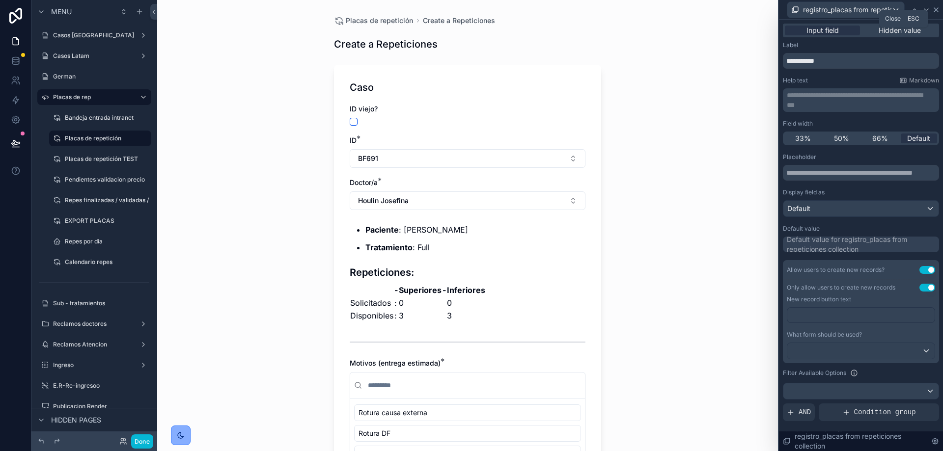
click at [939, 13] on icon at bounding box center [936, 10] width 8 height 8
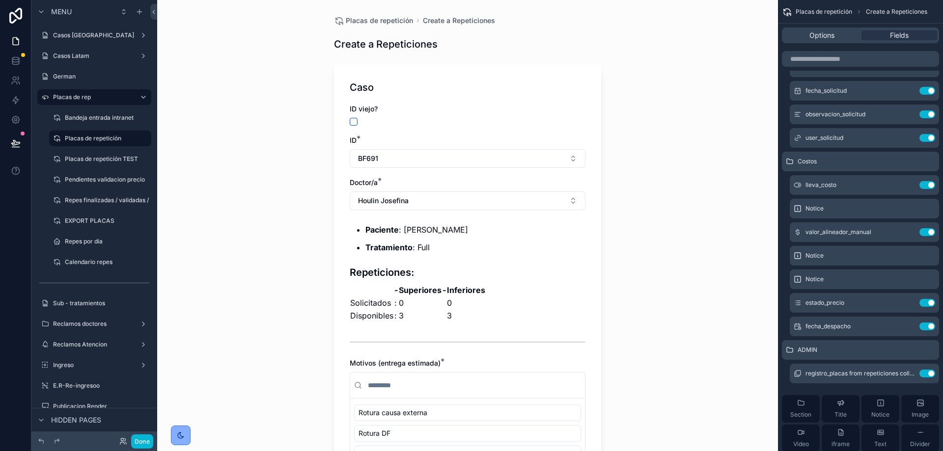
click at [730, 58] on div "Placas de repetición Create a Repeticiones Create a Repeticiones Caso ID viejo?…" at bounding box center [467, 225] width 621 height 451
drag, startPoint x: 135, startPoint y: 442, endPoint x: 183, endPoint y: 3, distance: 442.2
click at [135, 442] on button "Done" at bounding box center [142, 442] width 22 height 14
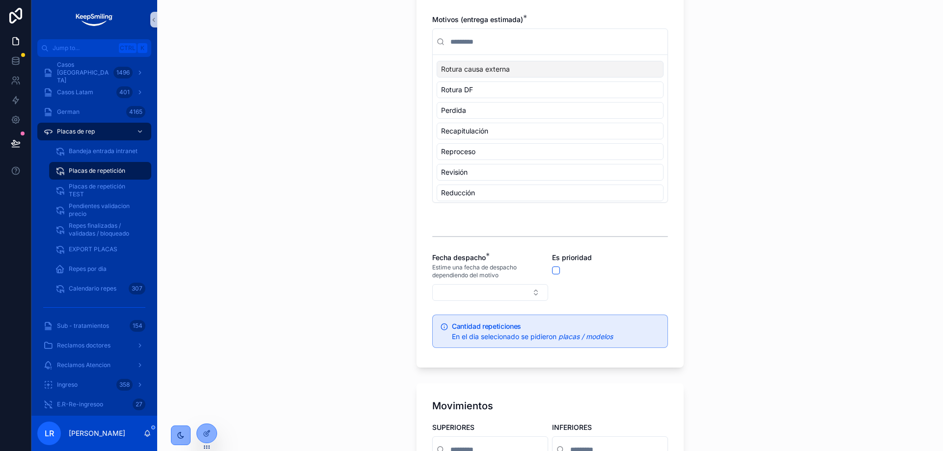
scroll to position [1056, 0]
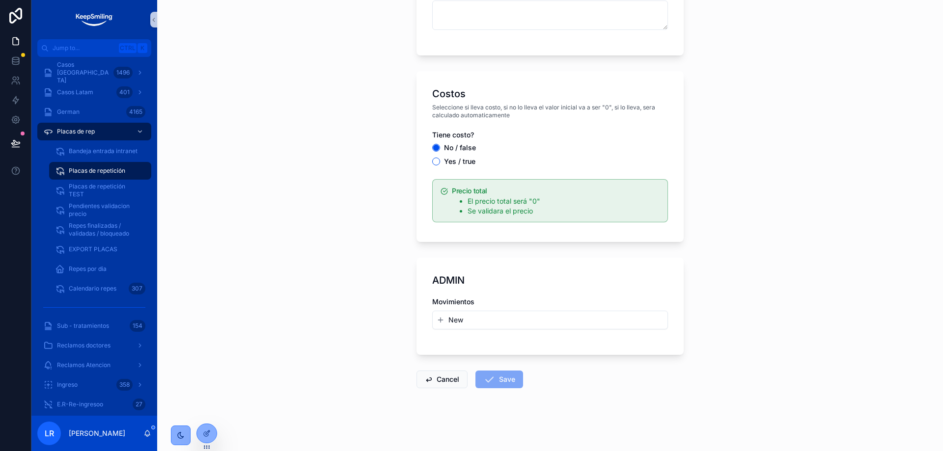
click at [477, 319] on button "New" at bounding box center [550, 320] width 227 height 10
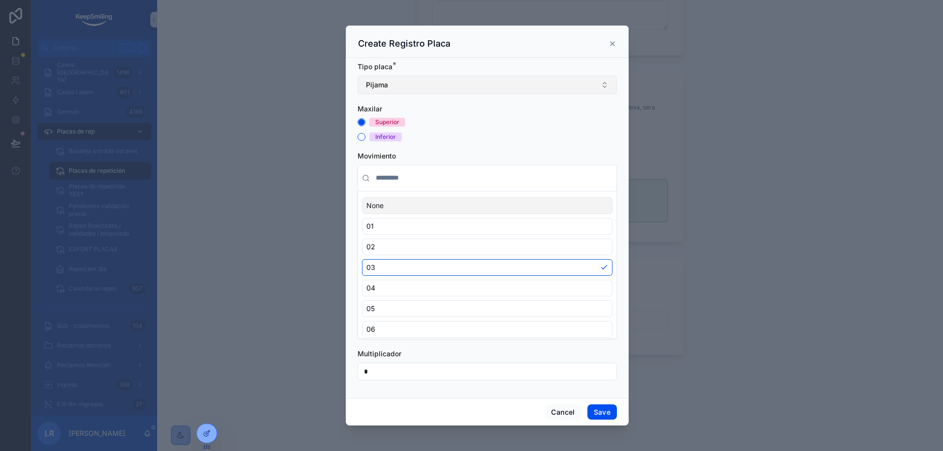
click at [419, 85] on button "Pijama" at bounding box center [487, 85] width 259 height 19
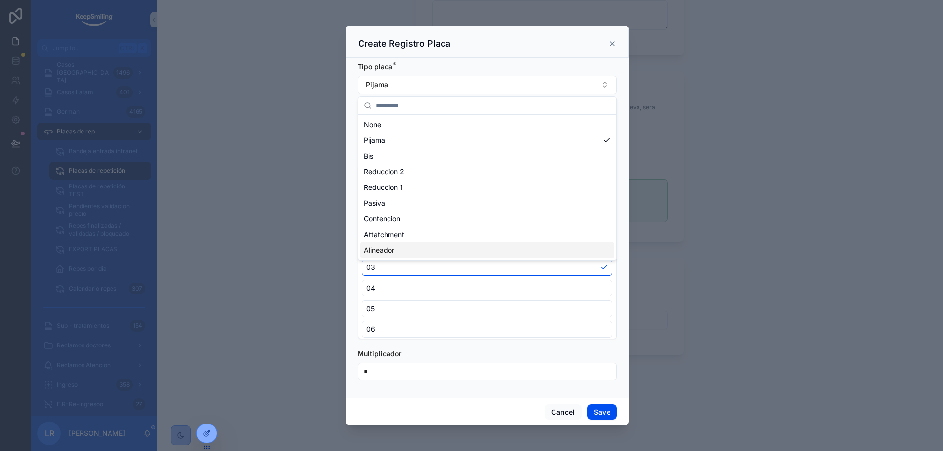
click at [385, 248] on span "Alineador" at bounding box center [379, 251] width 30 height 10
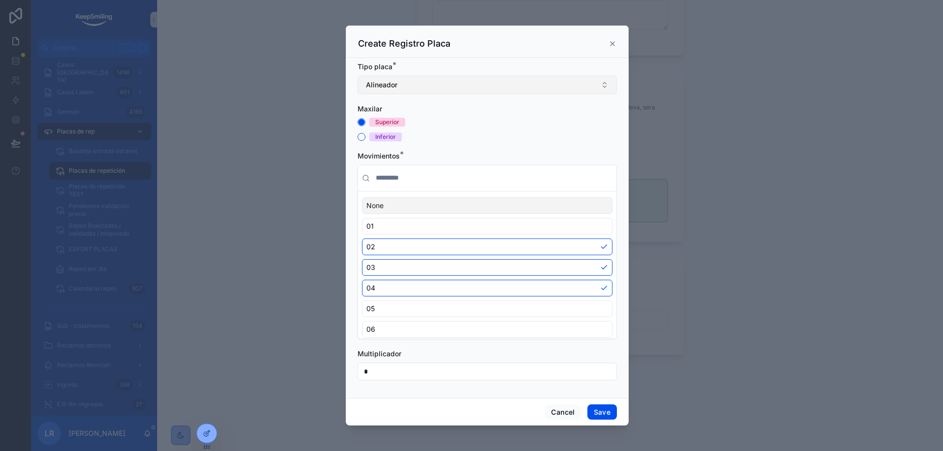
click at [428, 83] on button "Alineador" at bounding box center [487, 85] width 259 height 19
drag, startPoint x: 450, startPoint y: 355, endPoint x: 446, endPoint y: 343, distance: 12.3
click at [449, 355] on div "Multiplicador" at bounding box center [487, 354] width 259 height 10
click at [612, 44] on icon at bounding box center [612, 44] width 4 height 4
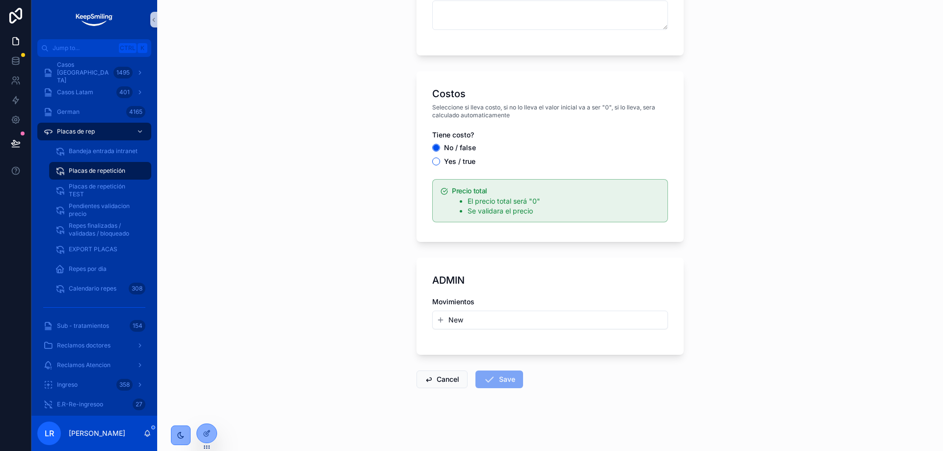
click at [475, 331] on div "Movimientos New" at bounding box center [550, 318] width 236 height 42
click at [472, 323] on button "New" at bounding box center [550, 320] width 227 height 10
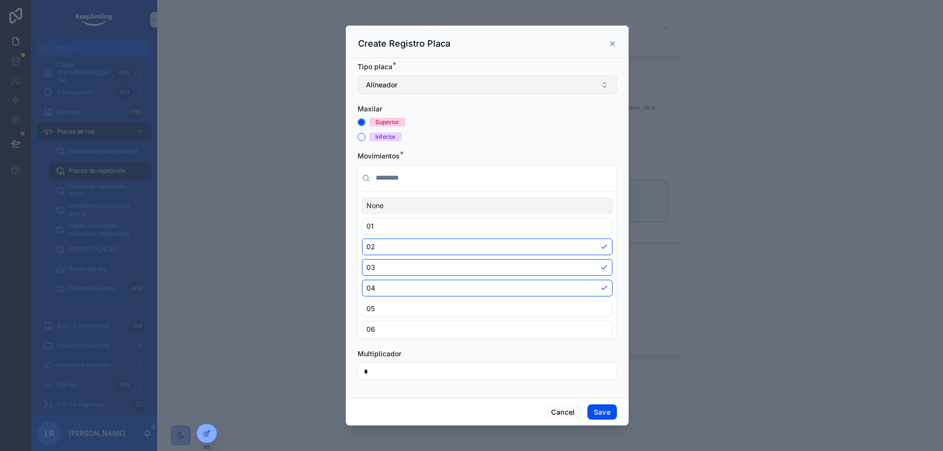
click at [431, 83] on button "Alineador" at bounding box center [487, 85] width 259 height 19
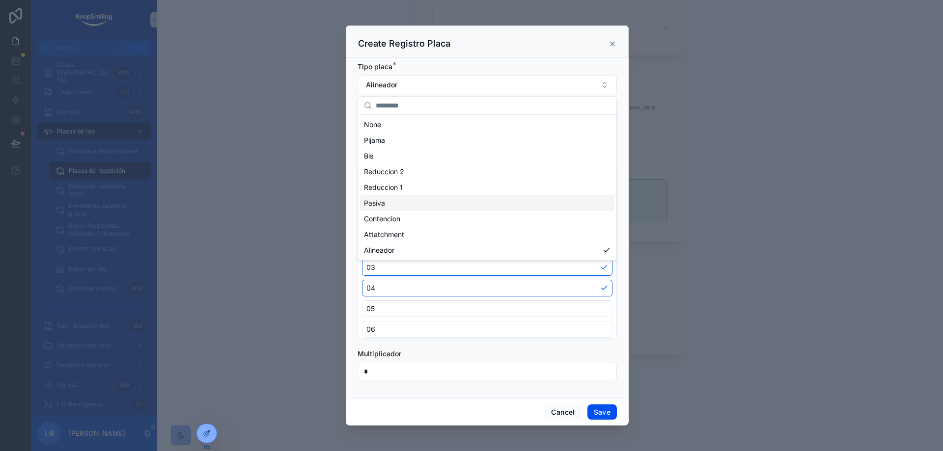
click at [379, 203] on span "Pasiva" at bounding box center [374, 203] width 21 height 10
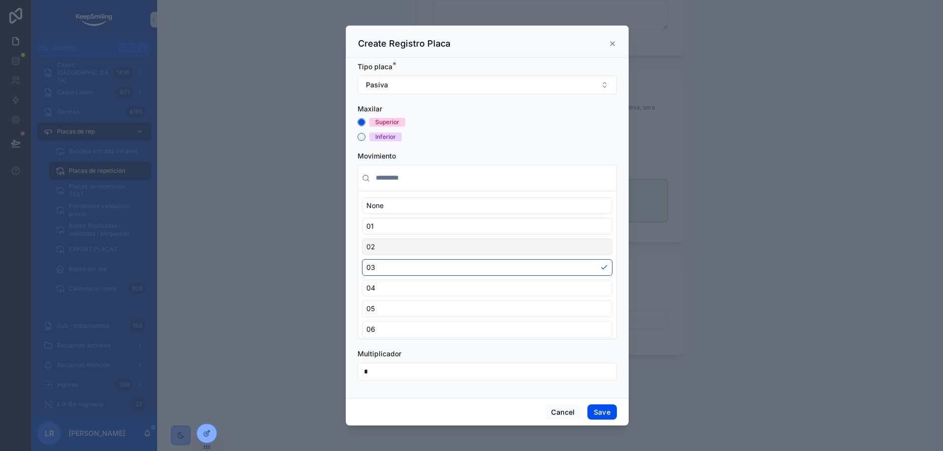
click at [382, 254] on div "02" at bounding box center [487, 247] width 250 height 17
click at [383, 273] on div "03" at bounding box center [487, 267] width 250 height 17
click at [386, 286] on div "04" at bounding box center [487, 288] width 250 height 17
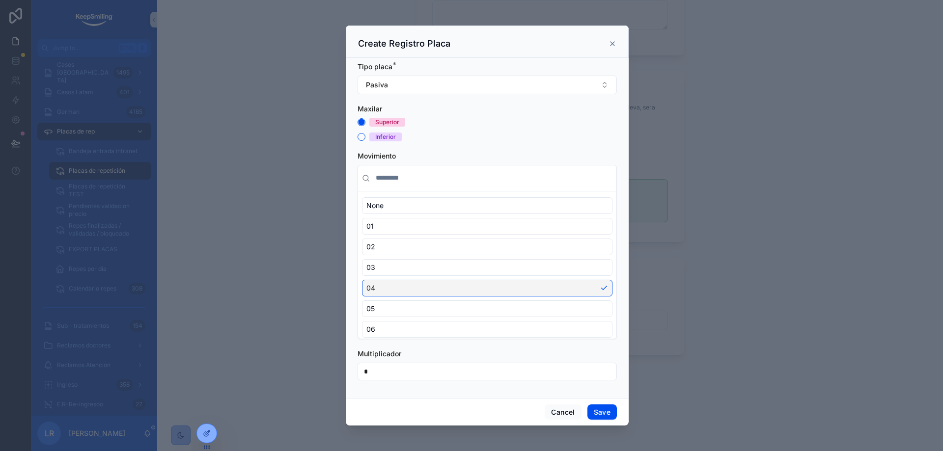
click at [386, 304] on div "05" at bounding box center [487, 309] width 250 height 17
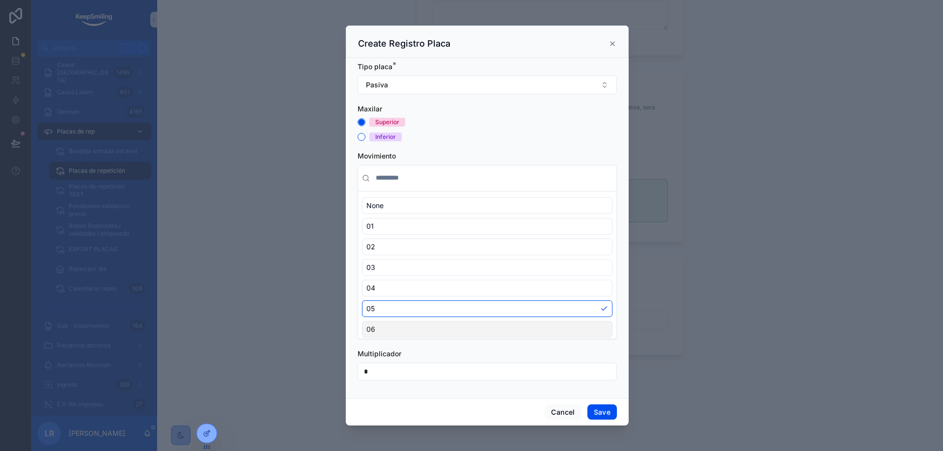
click at [387, 329] on div "06" at bounding box center [487, 329] width 250 height 17
click at [386, 302] on div "05" at bounding box center [487, 309] width 250 height 17
click at [384, 290] on div "04" at bounding box center [487, 288] width 250 height 17
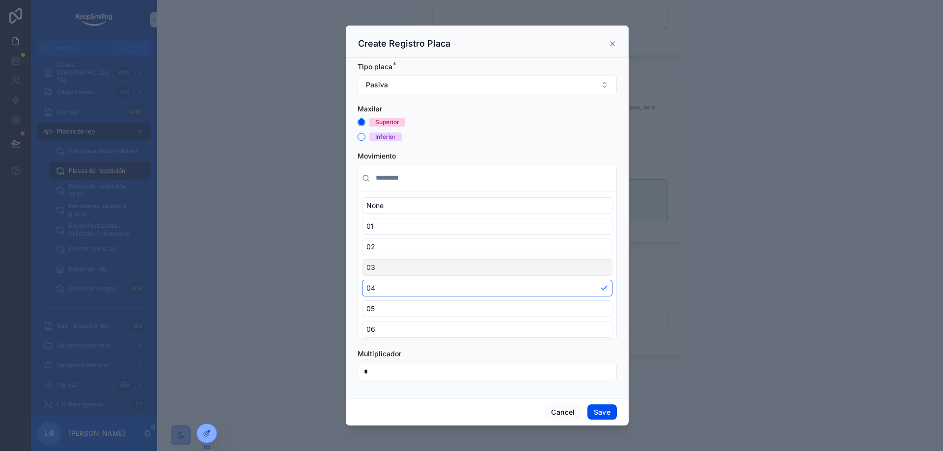
click at [387, 271] on div "03" at bounding box center [487, 267] width 250 height 17
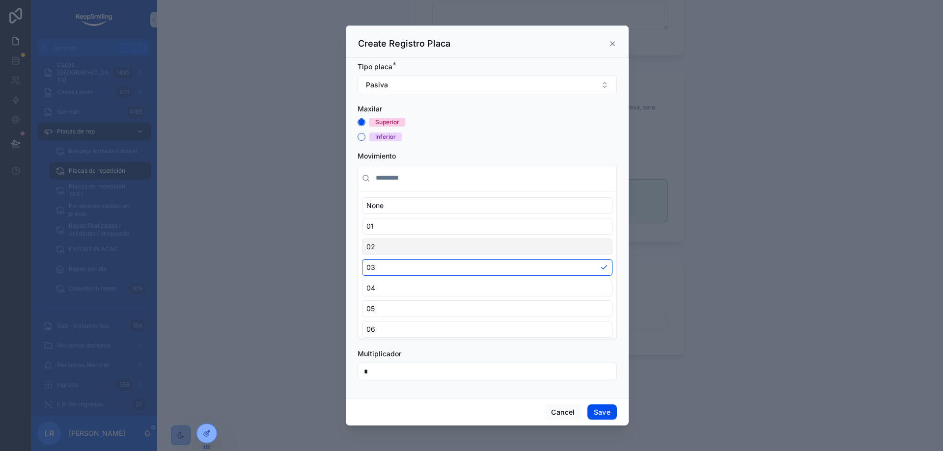
click at [386, 242] on div "02" at bounding box center [487, 247] width 250 height 17
click at [458, 85] on button "Pasiva" at bounding box center [487, 85] width 259 height 19
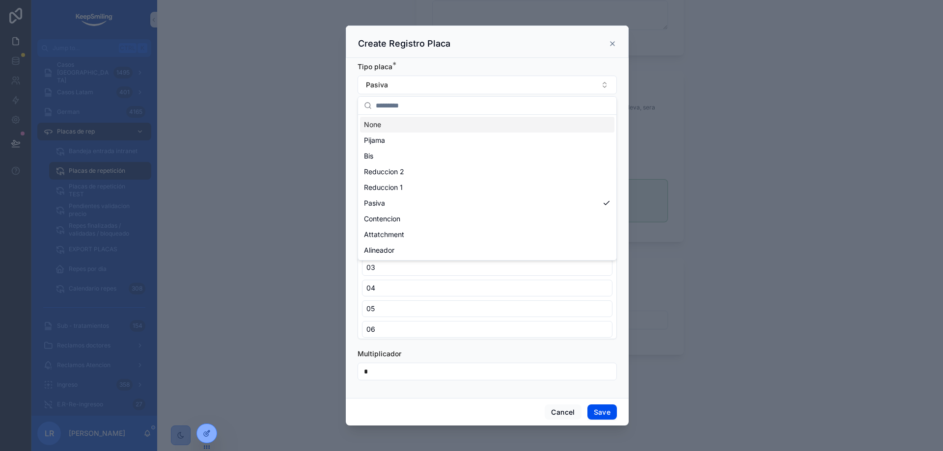
click at [465, 54] on div "Create Registro Placa" at bounding box center [487, 42] width 283 height 32
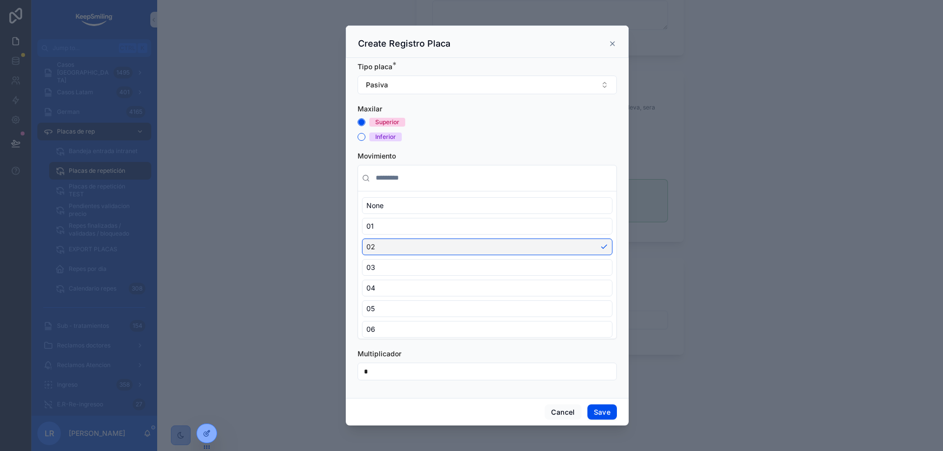
click at [611, 44] on icon at bounding box center [612, 44] width 8 height 8
